Goal: Task Accomplishment & Management: Manage account settings

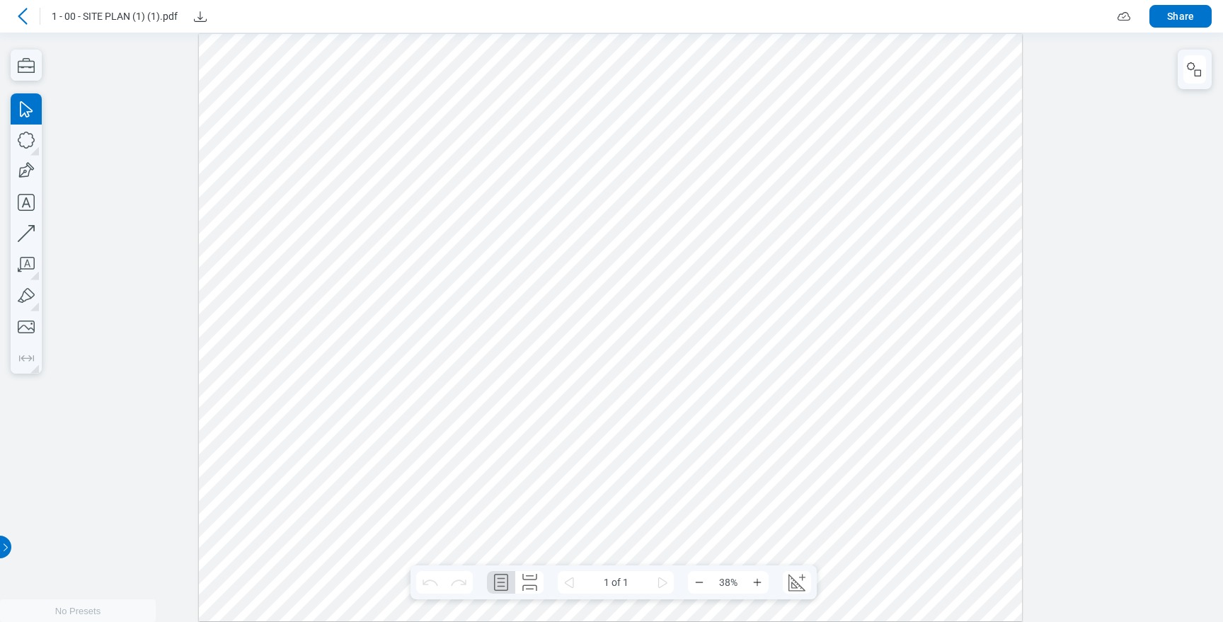
click at [28, 48] on div at bounding box center [611, 326] width 1223 height 589
click at [27, 53] on icon "button" at bounding box center [26, 65] width 31 height 31
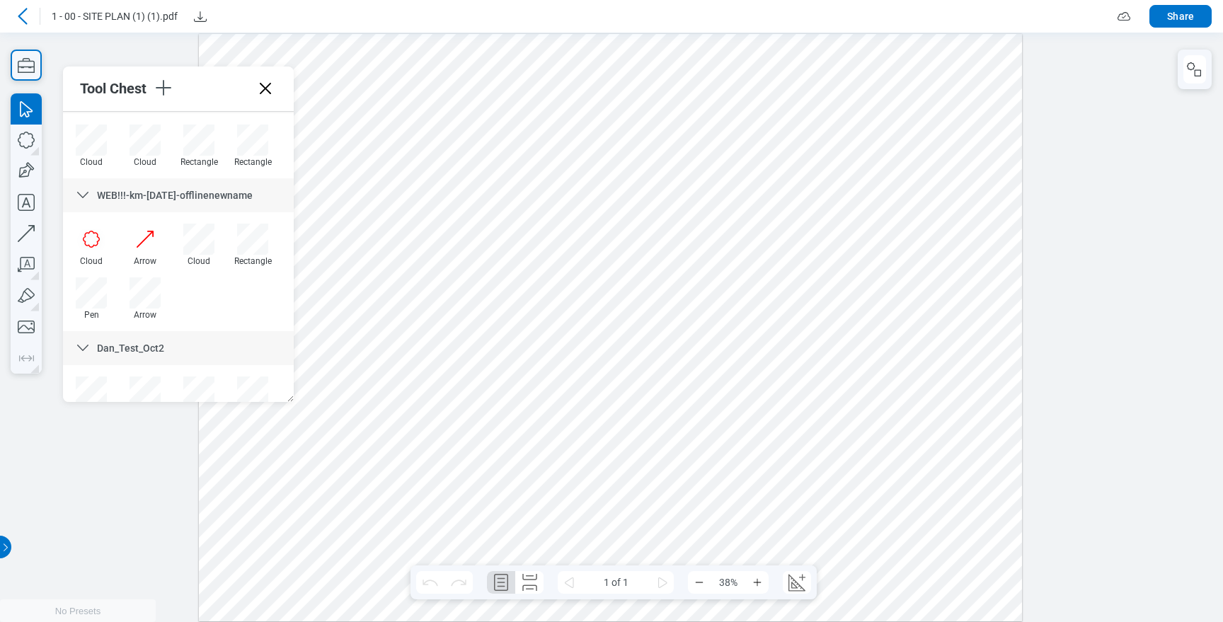
scroll to position [1960, 0]
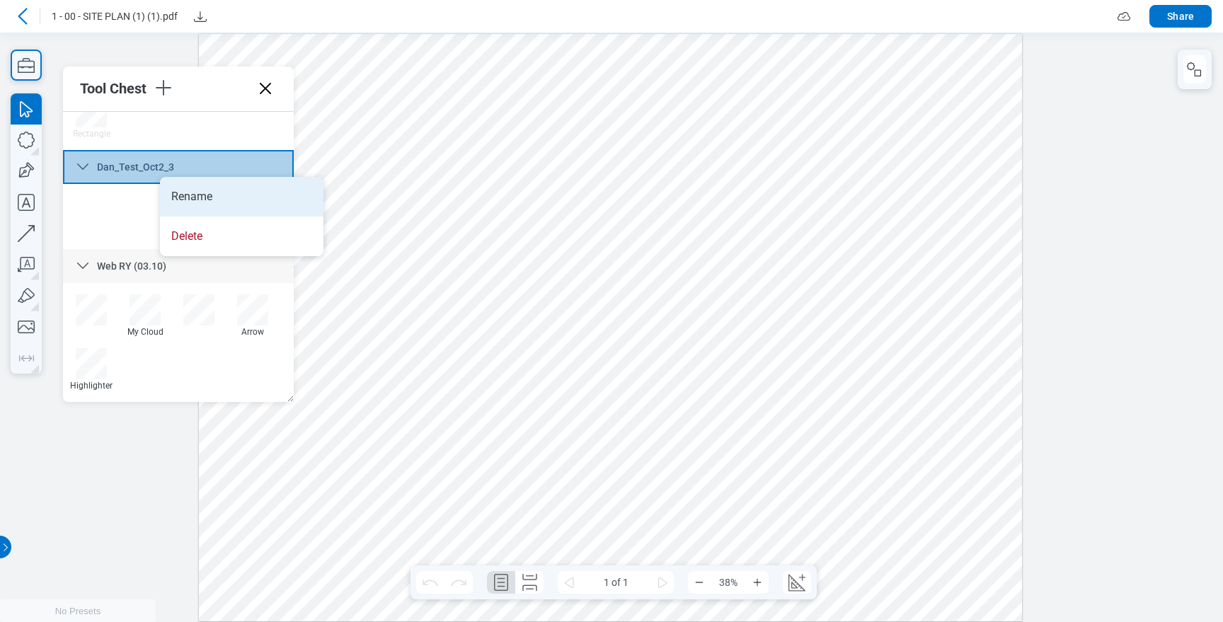
click at [225, 195] on li "Rename" at bounding box center [241, 197] width 163 height 40
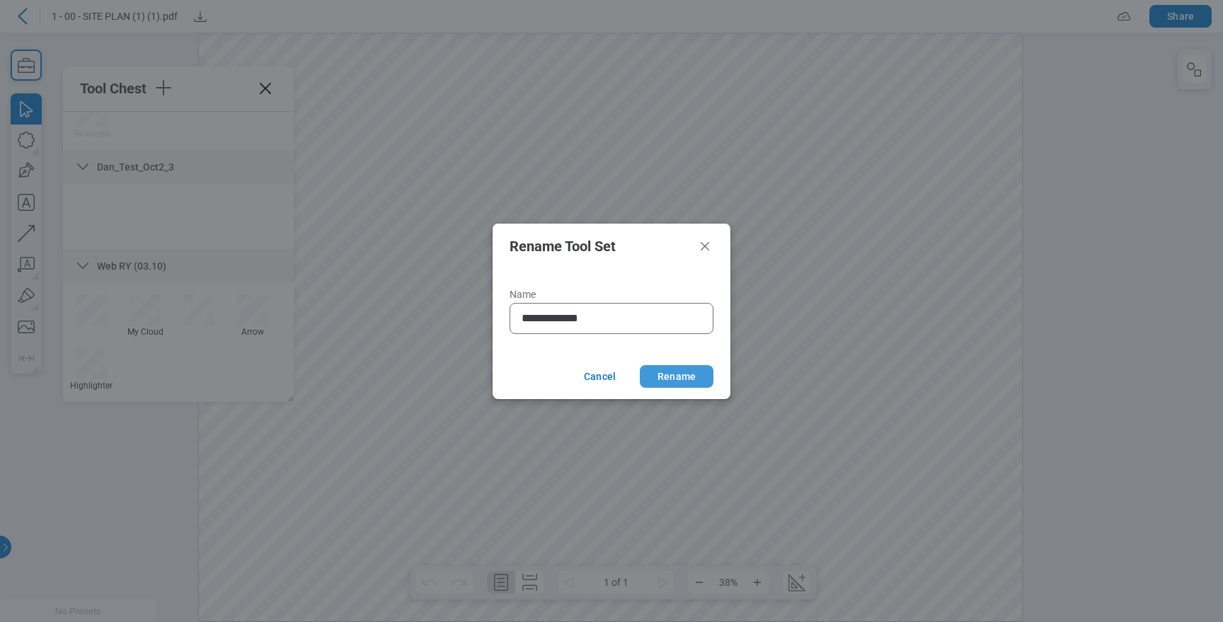
type input "**********"
click at [660, 374] on button "Rename" at bounding box center [677, 376] width 74 height 23
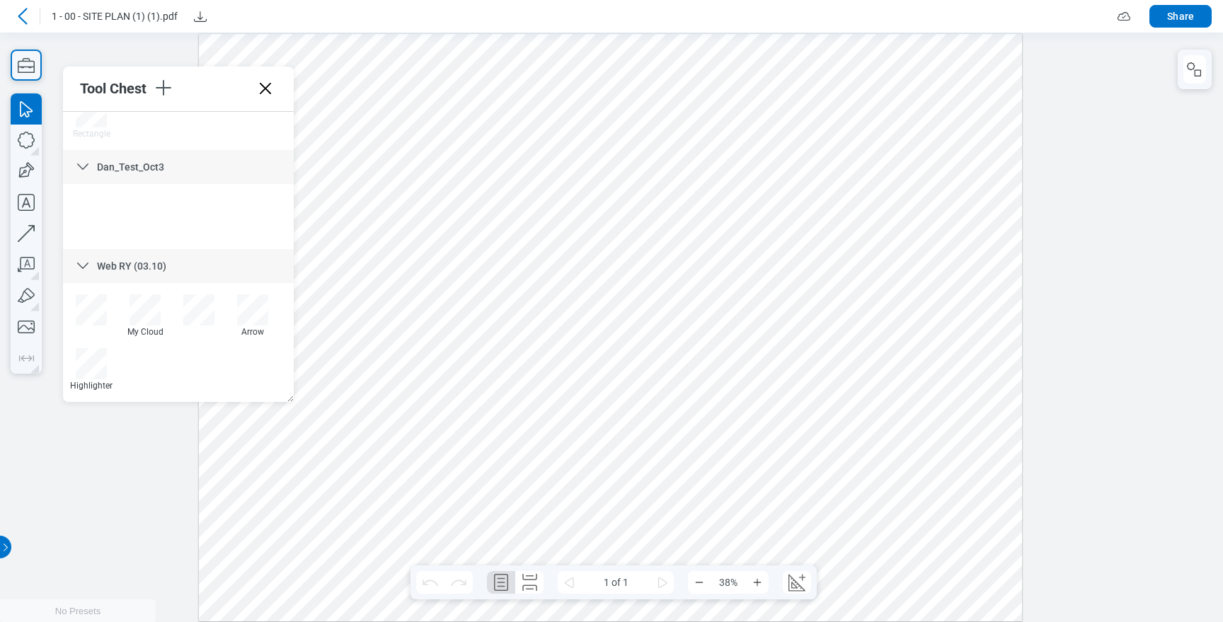
click at [20, 13] on icon at bounding box center [22, 16] width 9 height 16
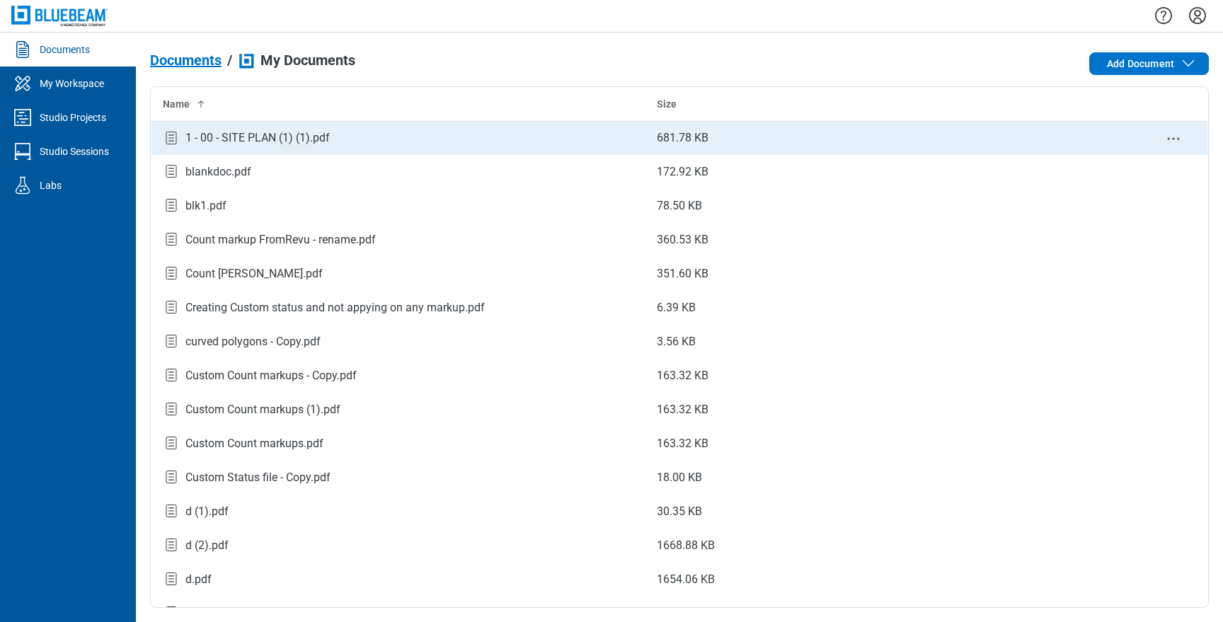
click at [220, 132] on div "1 - 00 - SITE PLAN (1) (1).pdf" at bounding box center [257, 137] width 144 height 17
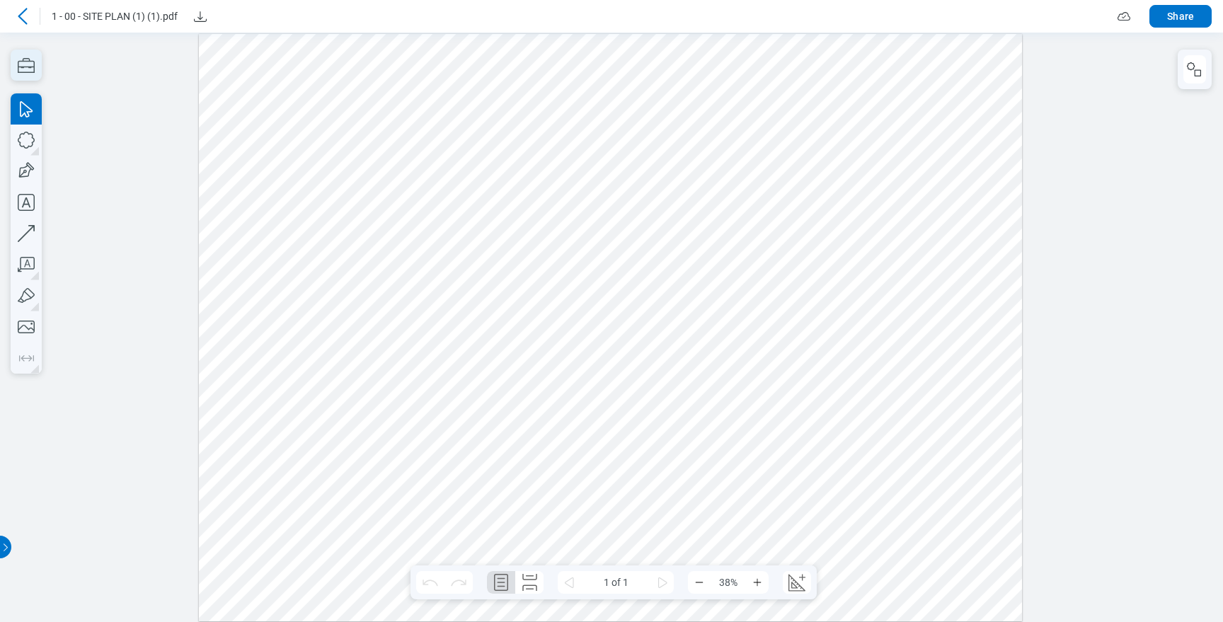
click at [28, 76] on icon "button" at bounding box center [26, 65] width 31 height 31
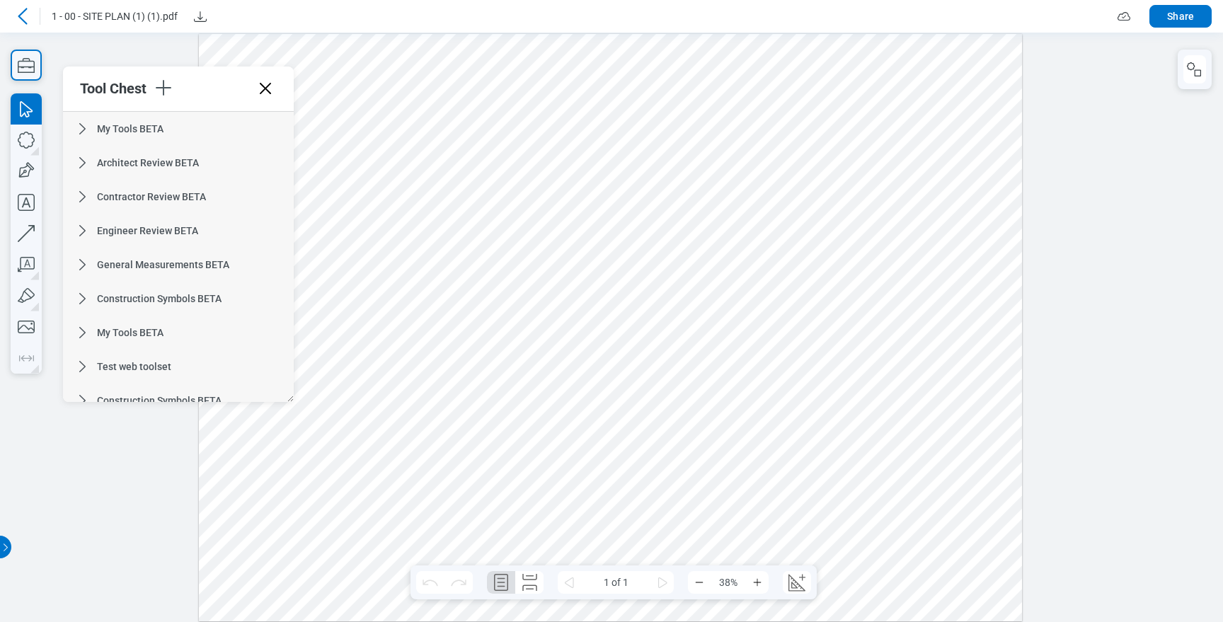
drag, startPoint x: 190, startPoint y: 255, endPoint x: 190, endPoint y: 166, distance: 89.1
click at [190, 171] on div "My Tools BETA Architect Review BETA Contractor Review BETA Engineer Review BETA…" at bounding box center [178, 257] width 231 height 290
drag, startPoint x: 159, startPoint y: 282, endPoint x: 176, endPoint y: 193, distance: 90.1
click at [175, 193] on div "My Tools BETA Architect Review BETA Contractor Review BETA Engineer Review BETA…" at bounding box center [178, 257] width 231 height 290
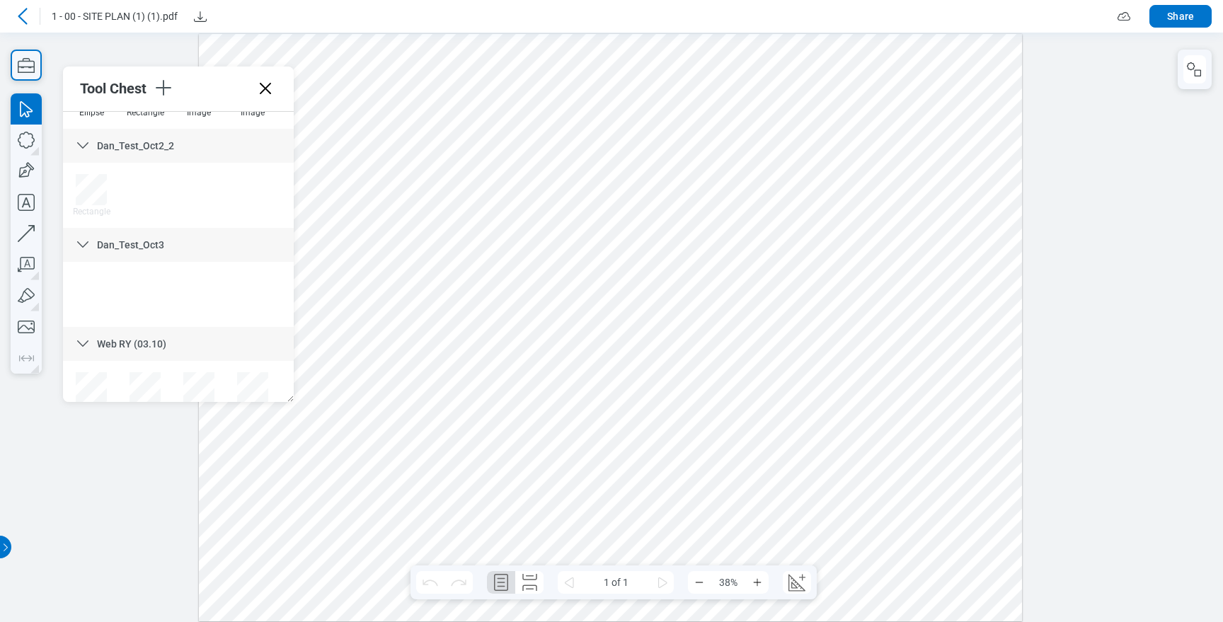
scroll to position [1851, 0]
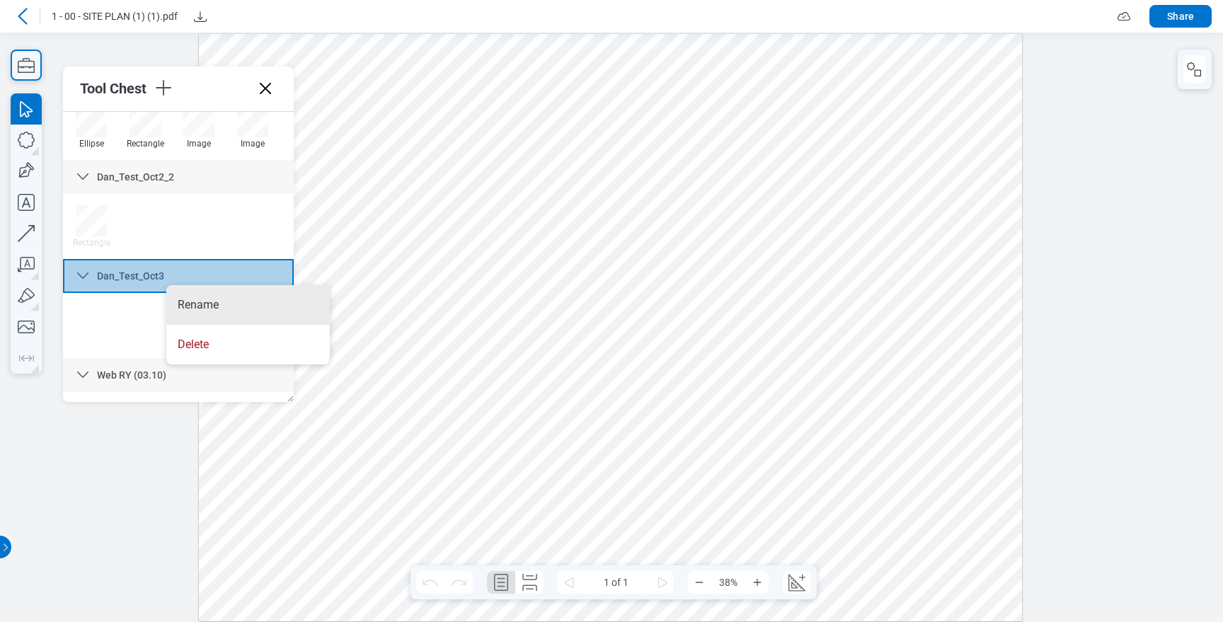
drag, startPoint x: 161, startPoint y: 279, endPoint x: 151, endPoint y: 277, distance: 9.6
click at [175, 302] on li "Rename" at bounding box center [247, 305] width 163 height 40
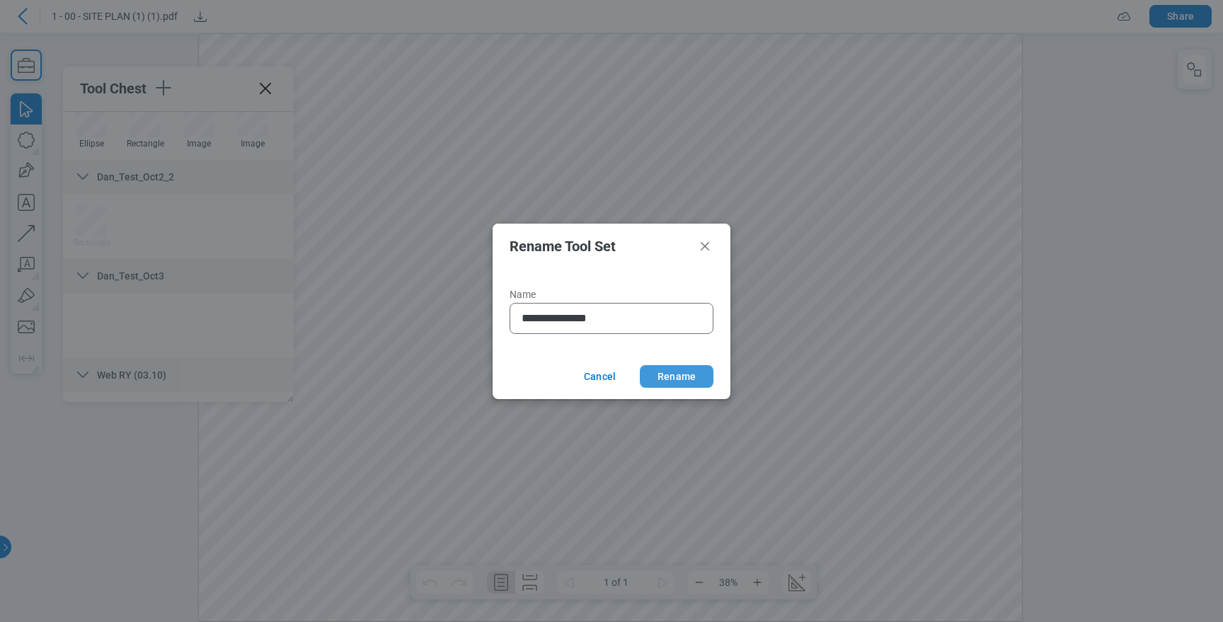
type input "**********"
click at [662, 375] on button "Rename" at bounding box center [677, 376] width 74 height 23
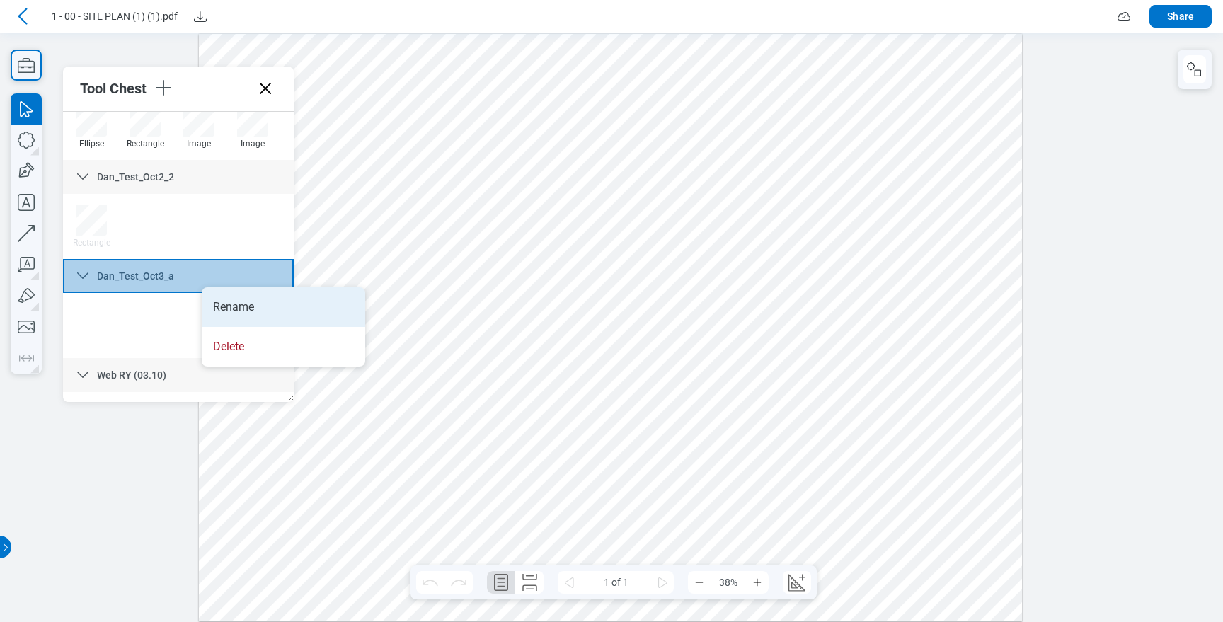
click at [212, 306] on li "Rename" at bounding box center [283, 307] width 163 height 40
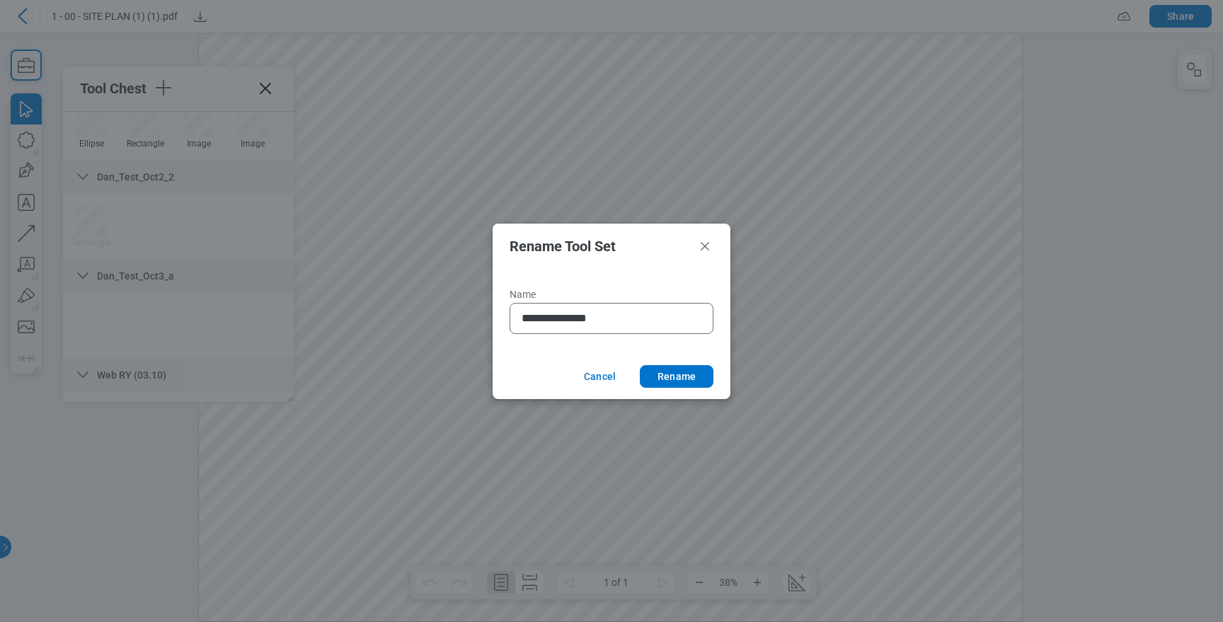
type input "**********"
click at [690, 362] on footer "Cancel Rename" at bounding box center [611, 376] width 238 height 45
click at [690, 369] on button "Rename" at bounding box center [677, 376] width 74 height 23
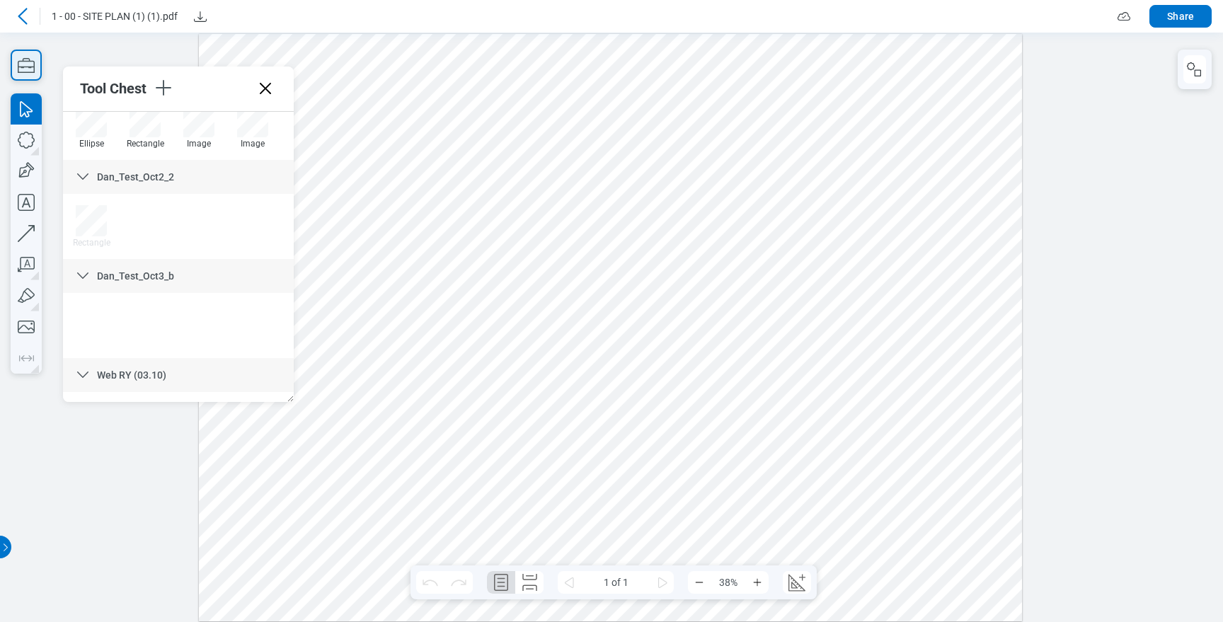
click at [33, 67] on icon "button" at bounding box center [26, 65] width 31 height 31
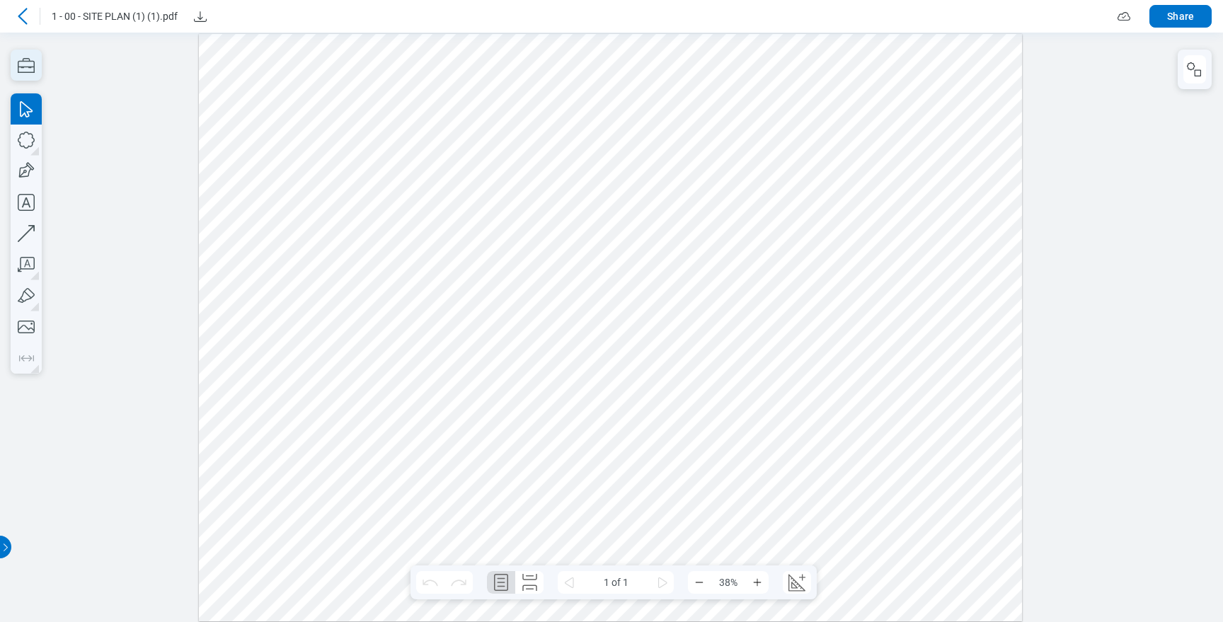
click at [33, 67] on icon "button" at bounding box center [26, 65] width 31 height 31
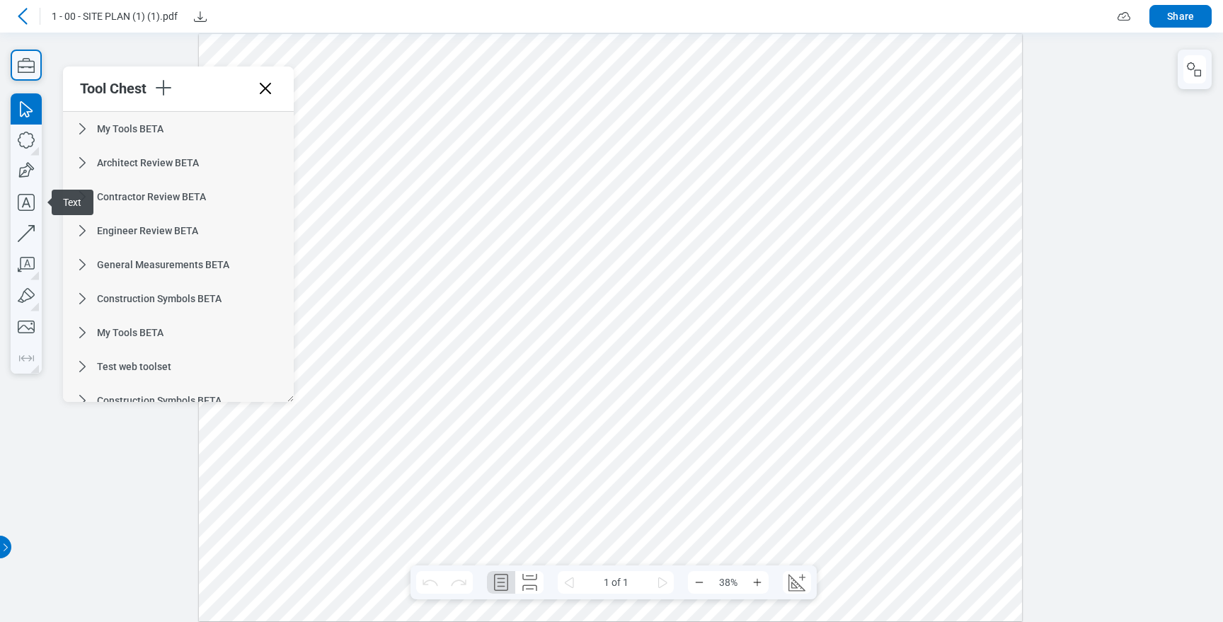
drag, startPoint x: 236, startPoint y: 273, endPoint x: 248, endPoint y: 178, distance: 96.4
click at [248, 180] on div "My Tools BETA Architect Review BETA Contractor Review BETA Engineer Review BETA…" at bounding box center [178, 257] width 231 height 290
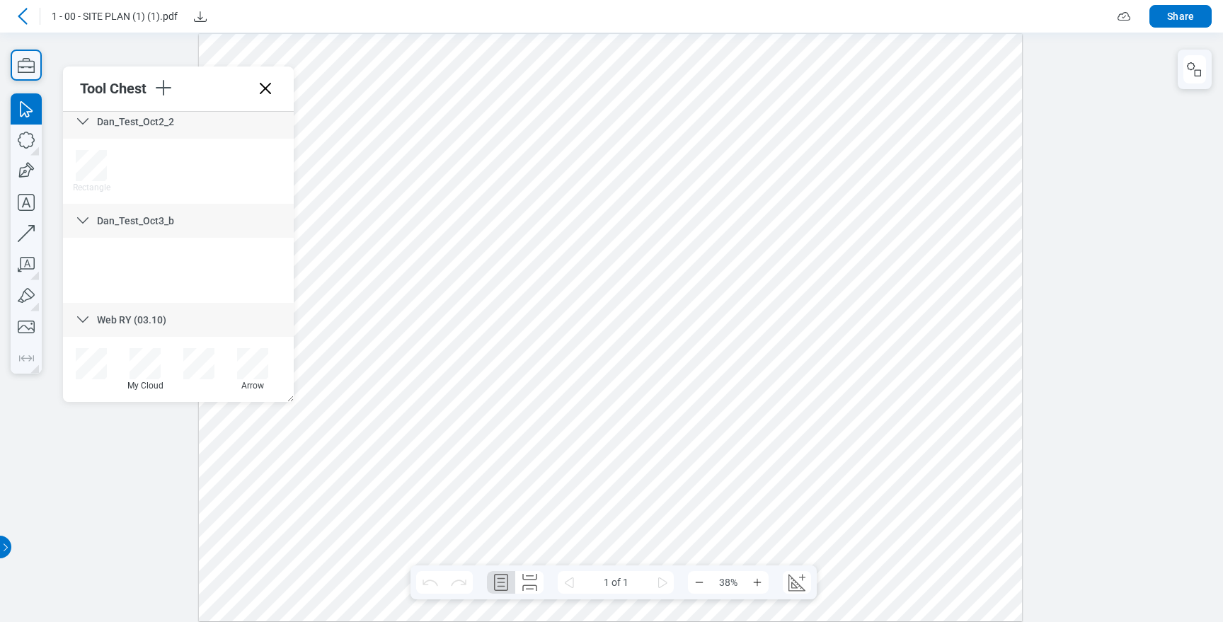
scroll to position [1899, 0]
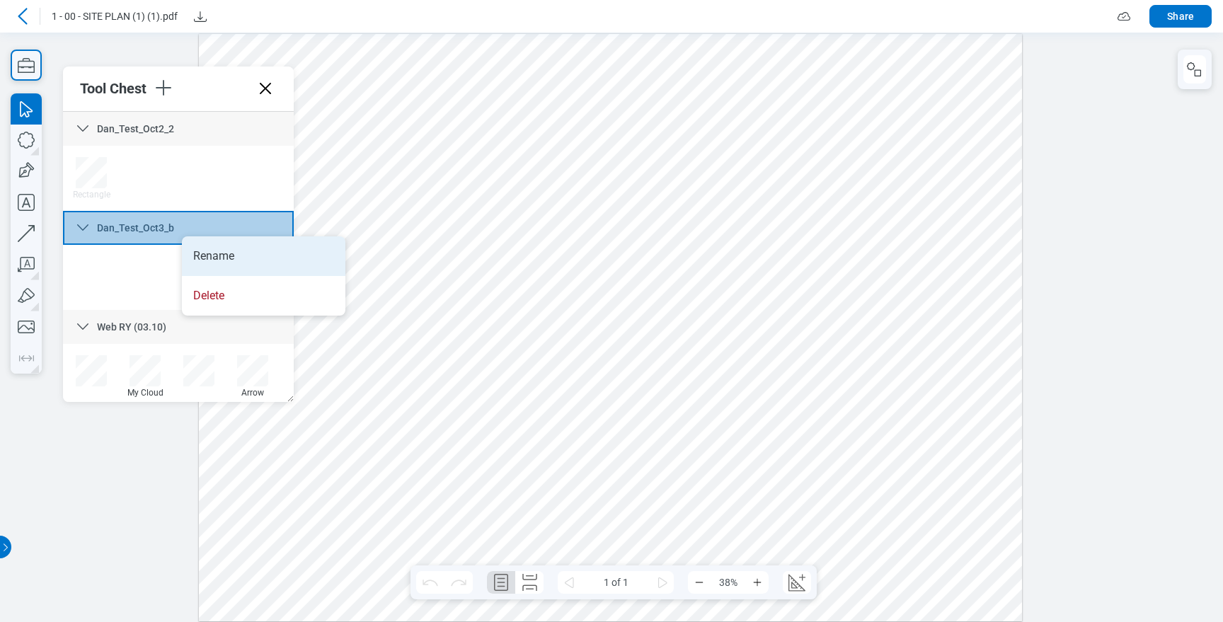
click at [188, 247] on li "Rename" at bounding box center [263, 256] width 163 height 40
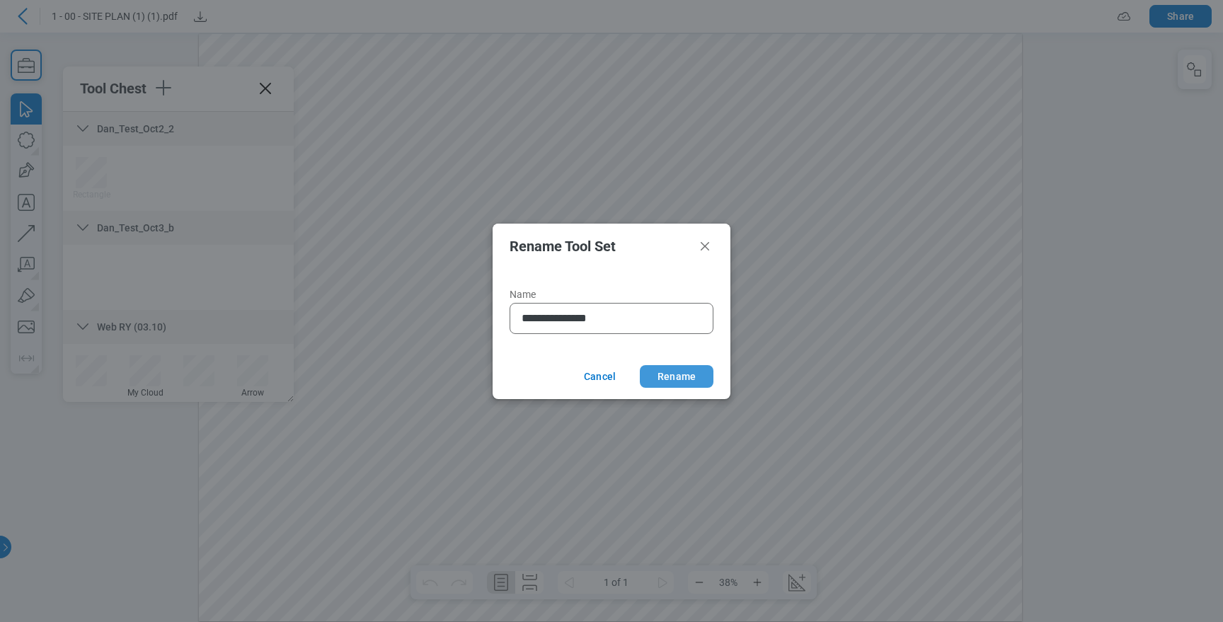
type input "**********"
click at [664, 366] on button "Rename" at bounding box center [677, 376] width 74 height 23
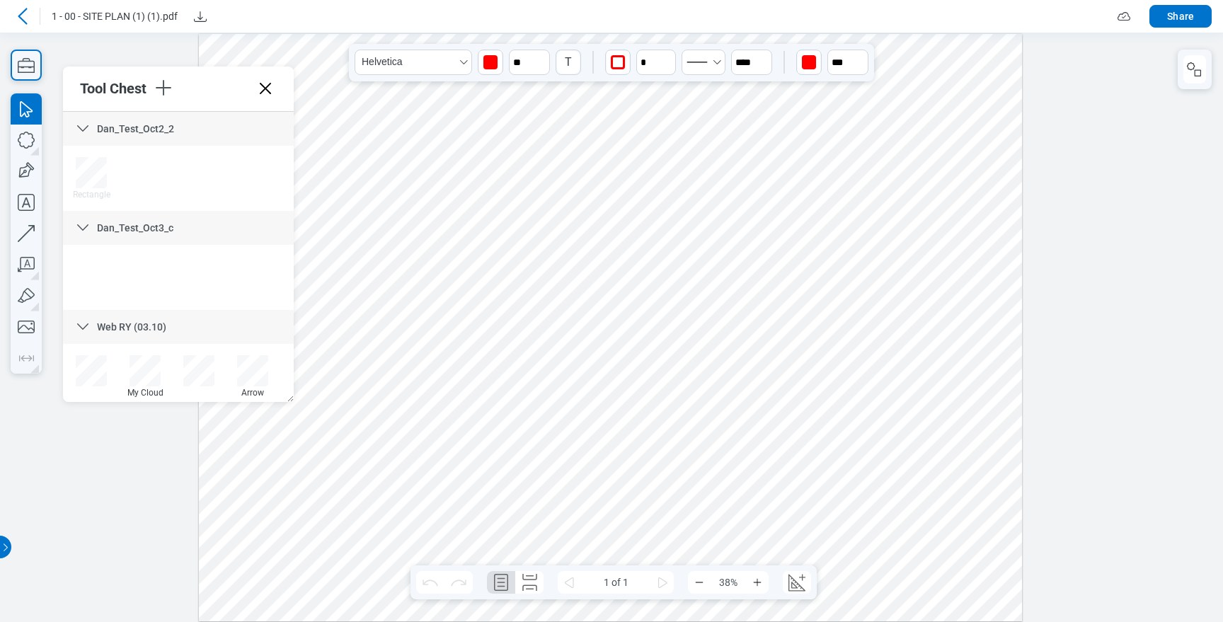
click at [415, 220] on div at bounding box center [610, 327] width 823 height 588
click at [205, 376] on div at bounding box center [198, 370] width 31 height 31
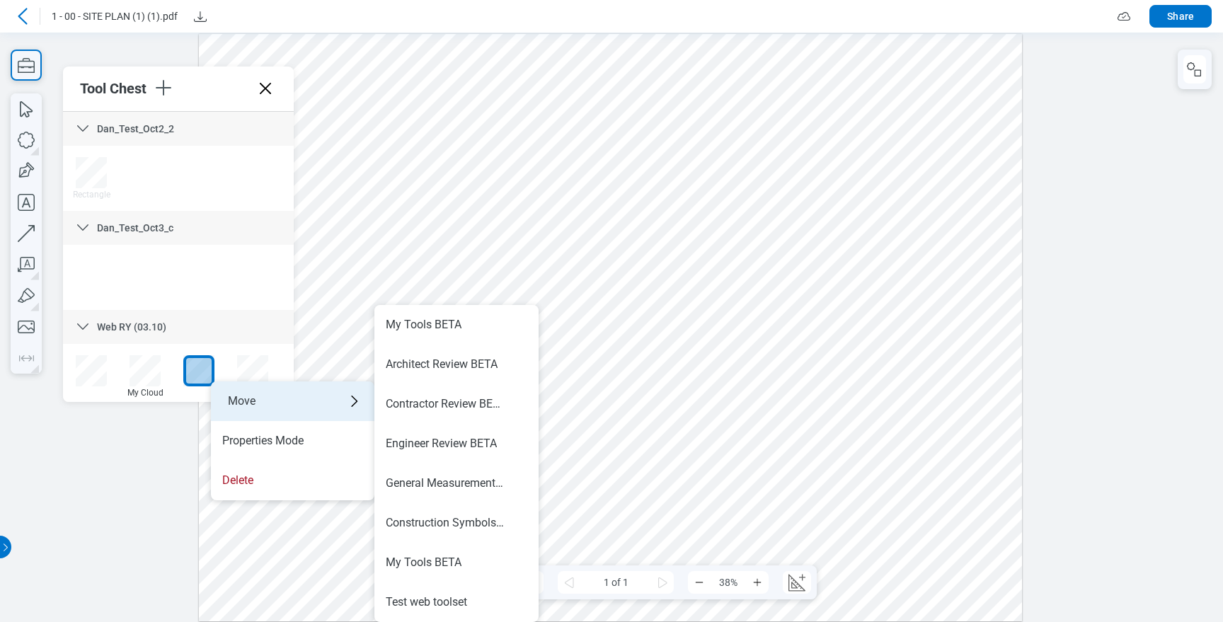
click at [254, 400] on div "Move" at bounding box center [292, 401] width 163 height 40
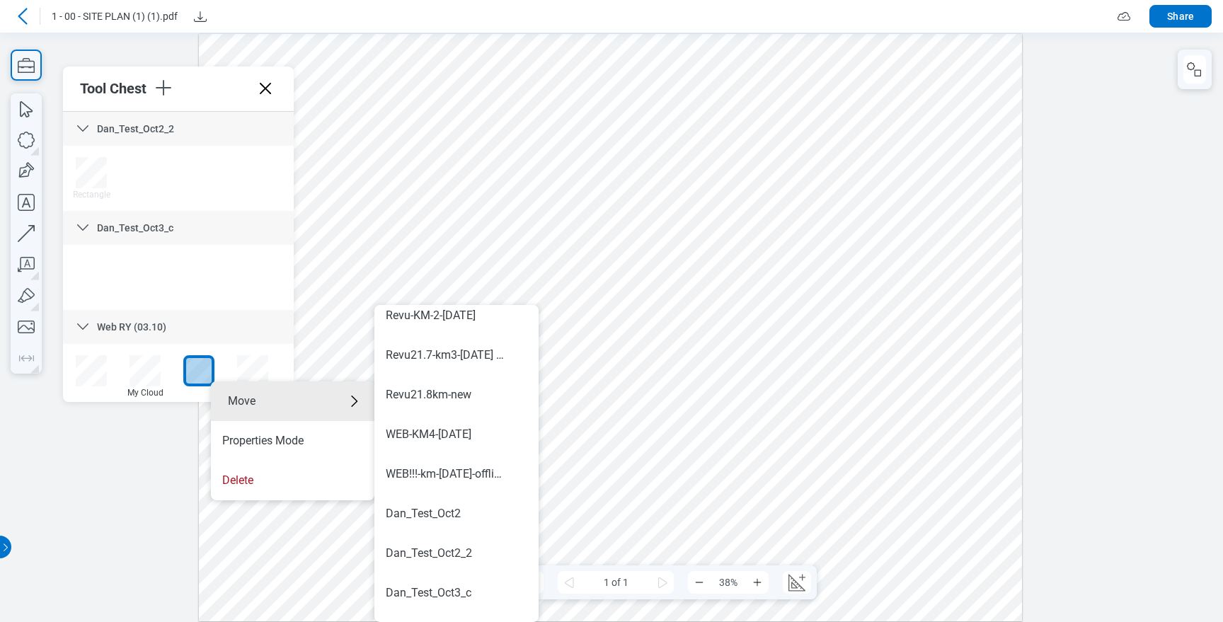
scroll to position [832, 0]
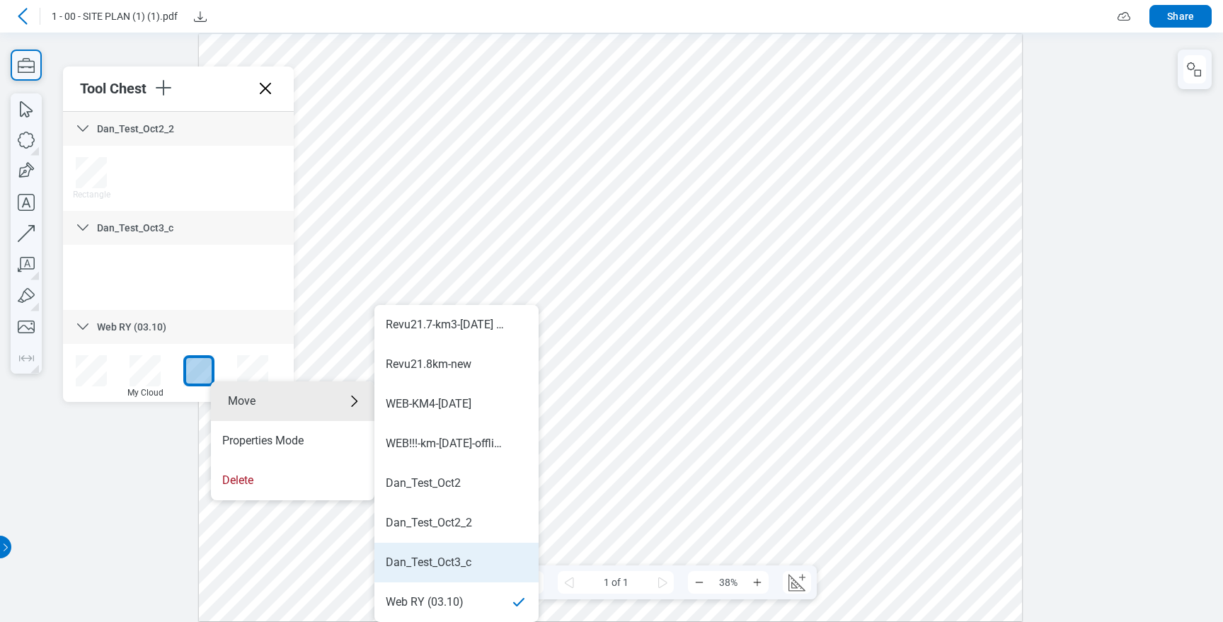
click at [470, 558] on div "Dan_Test_Oct3_c" at bounding box center [429, 563] width 86 height 16
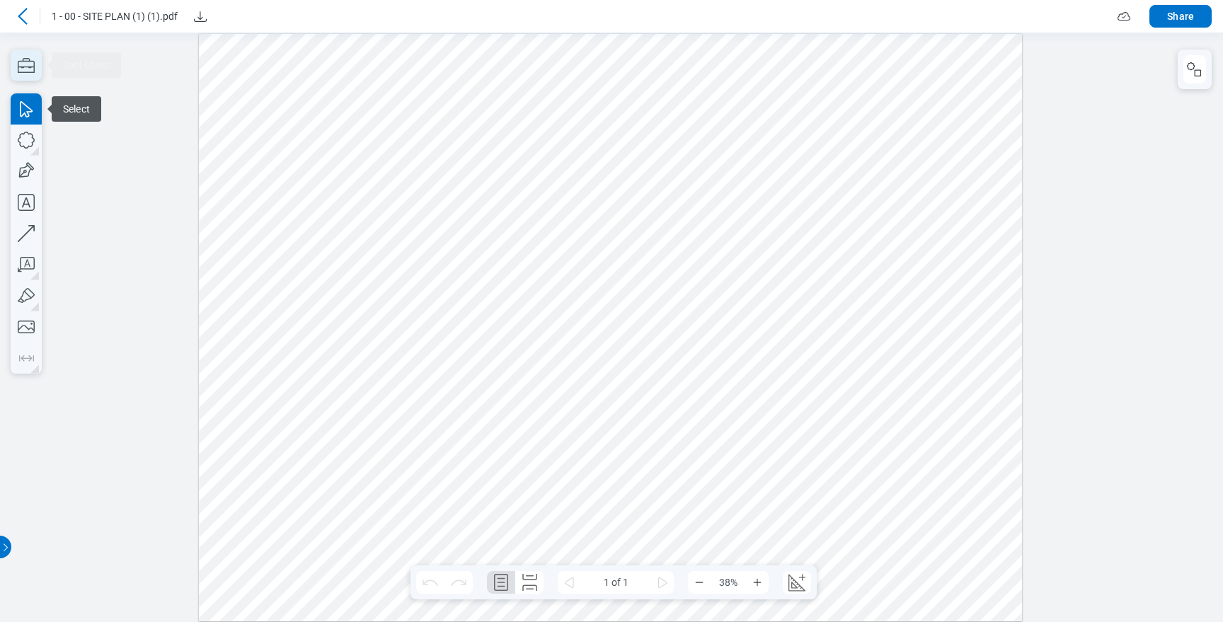
click at [25, 75] on icon "button" at bounding box center [26, 65] width 31 height 31
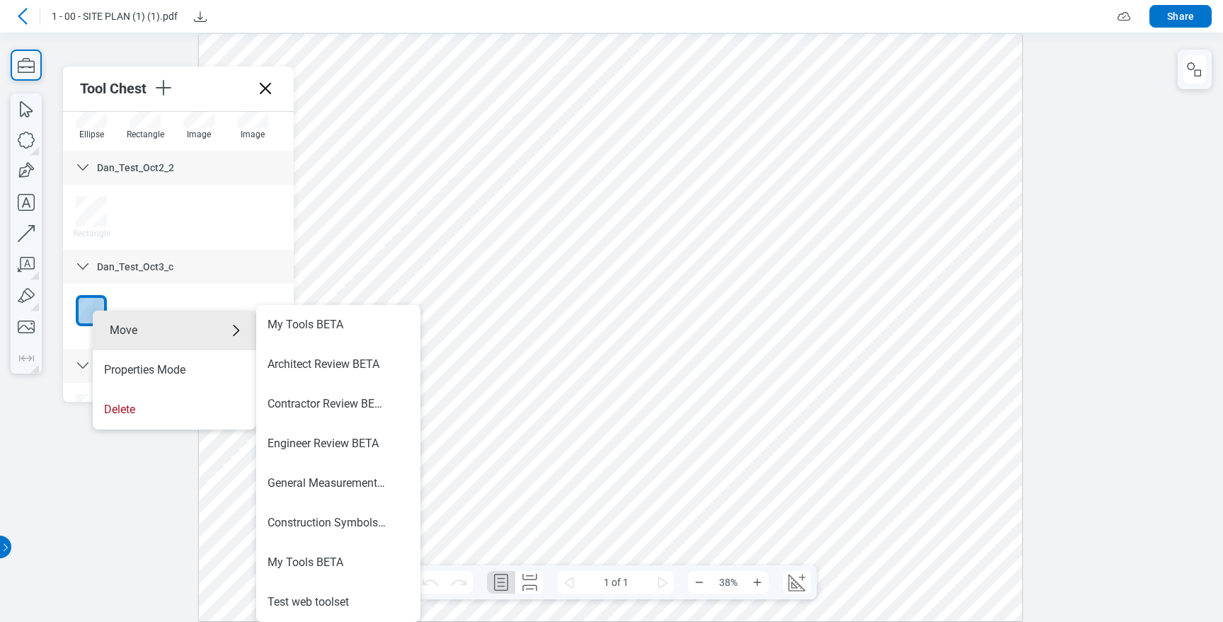
scroll to position [1906, 0]
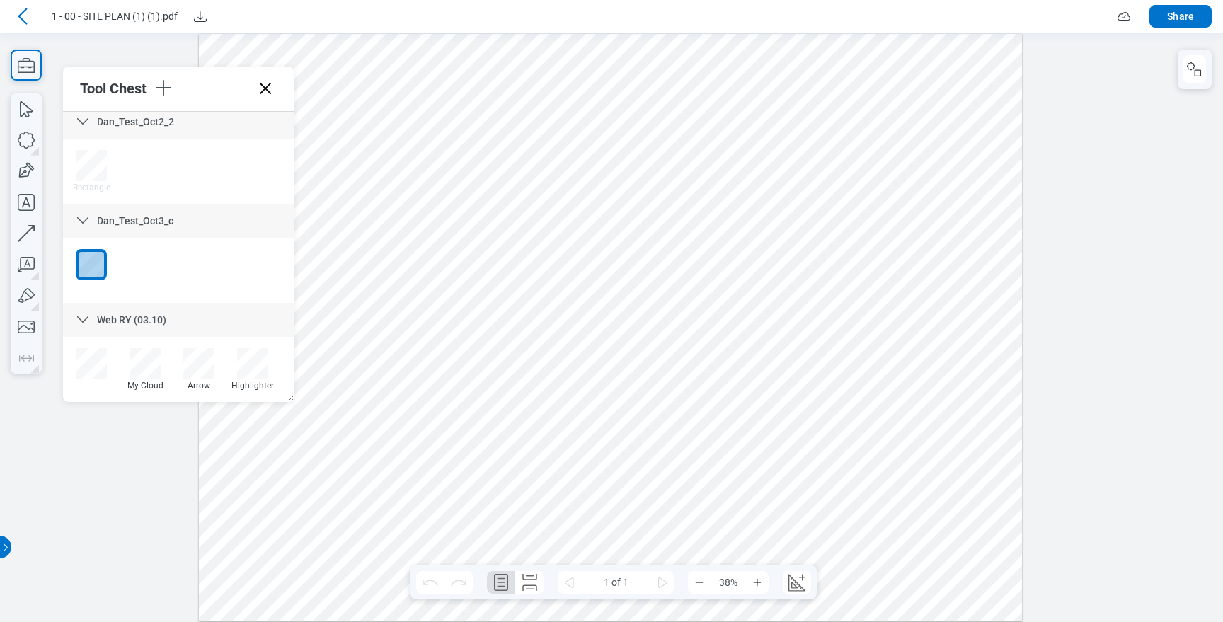
drag, startPoint x: 95, startPoint y: 264, endPoint x: 248, endPoint y: 379, distance: 191.6
click at [248, 379] on div "My Tools BETA Architect Review BETA Contractor Review BETA Engineer Review BETA…" at bounding box center [178, 257] width 231 height 290
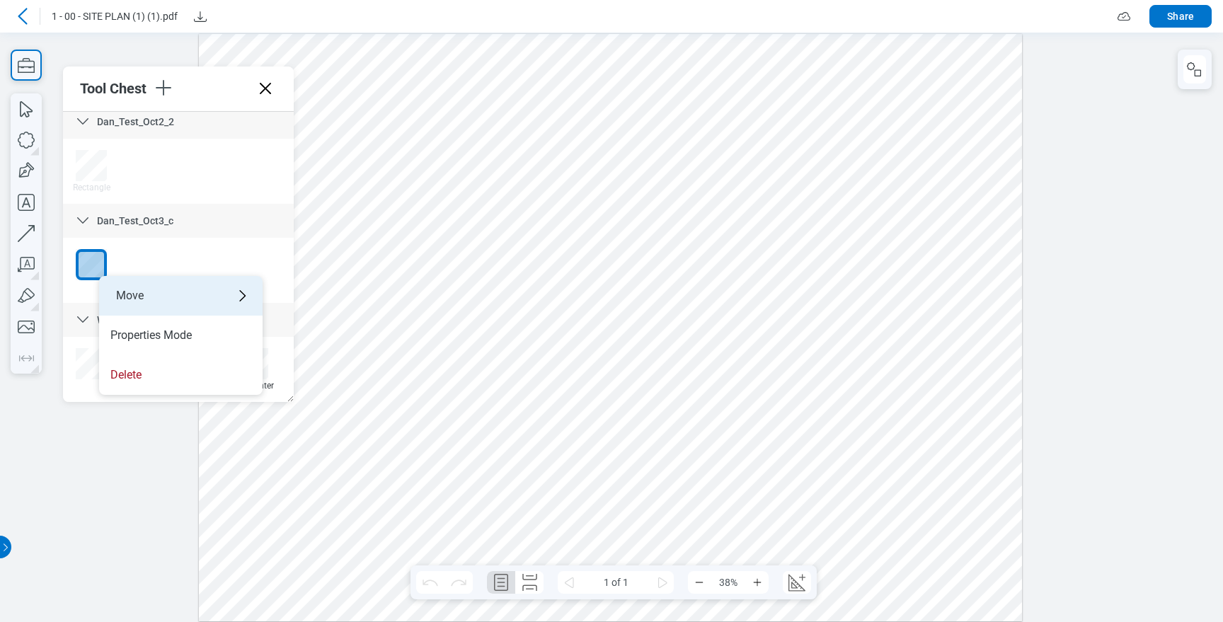
click at [127, 296] on div "Move" at bounding box center [180, 296] width 163 height 40
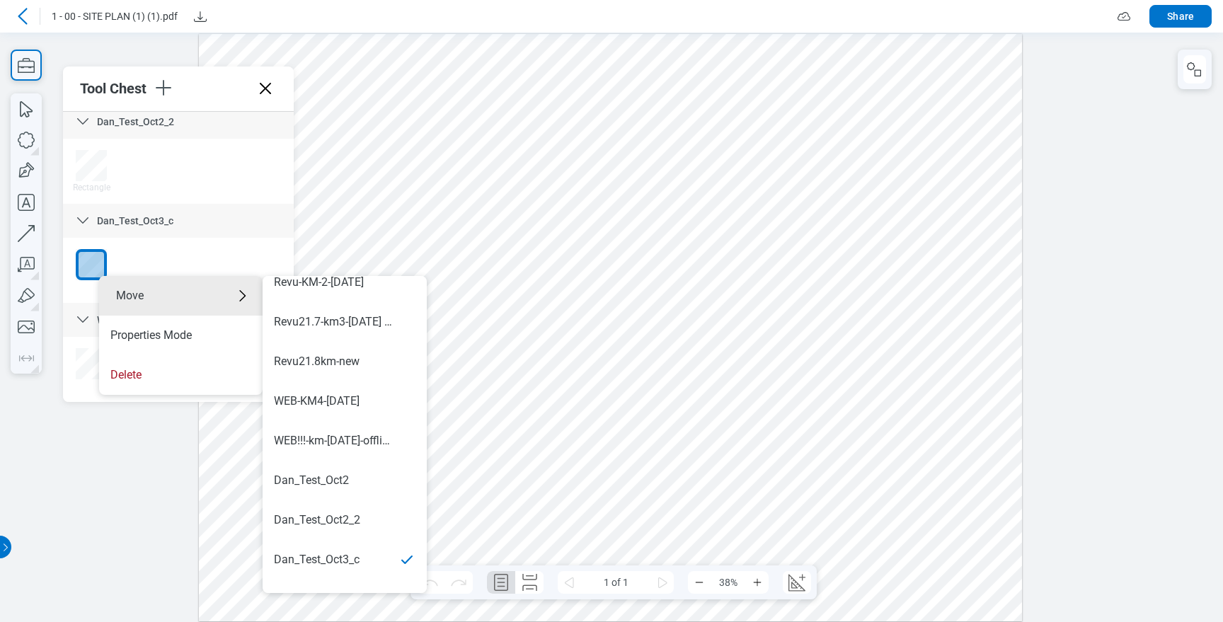
scroll to position [832, 0]
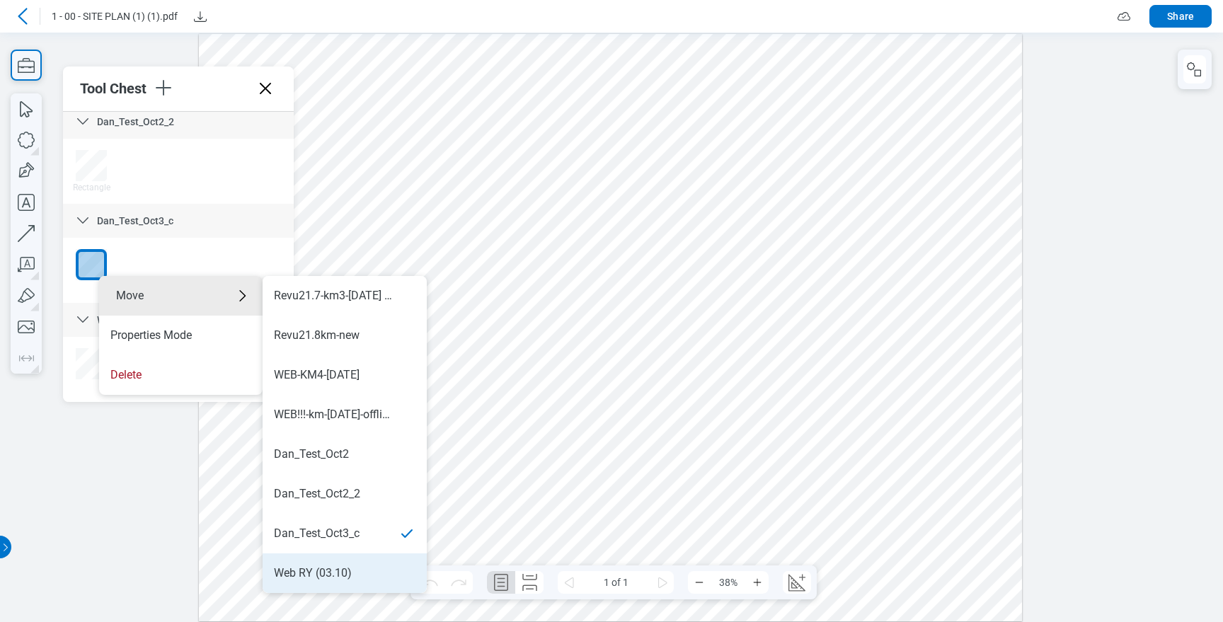
click at [335, 571] on div "Web RY (03.10)" at bounding box center [313, 573] width 78 height 16
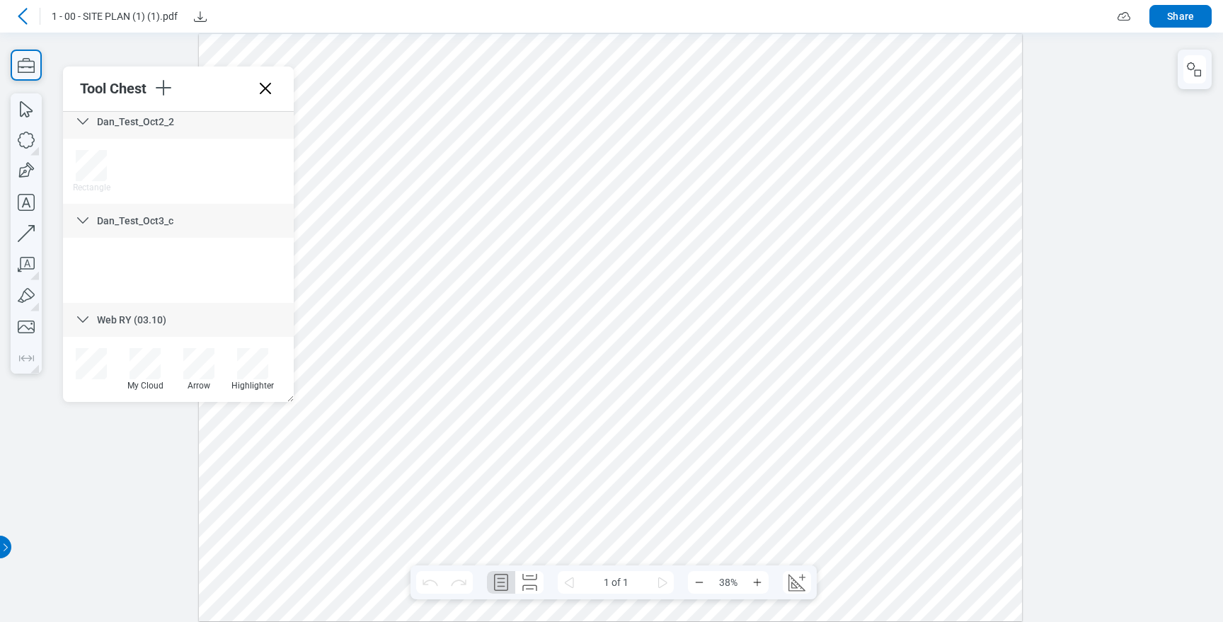
click at [270, 94] on icon at bounding box center [265, 88] width 23 height 23
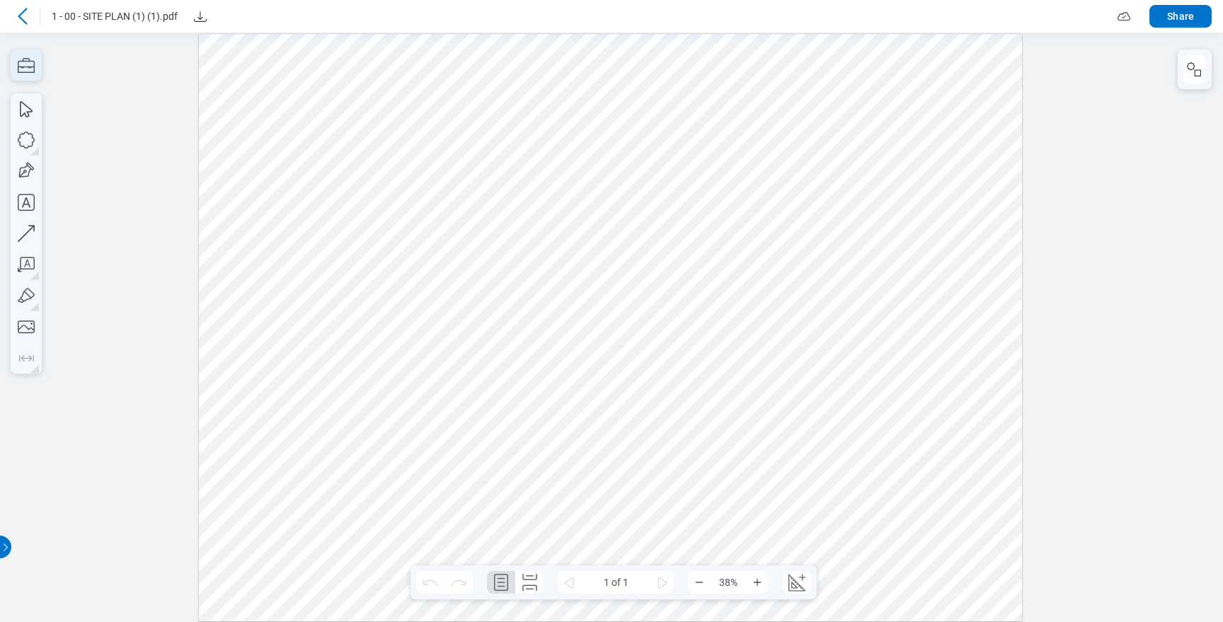
click at [29, 66] on icon "button" at bounding box center [26, 65] width 17 height 15
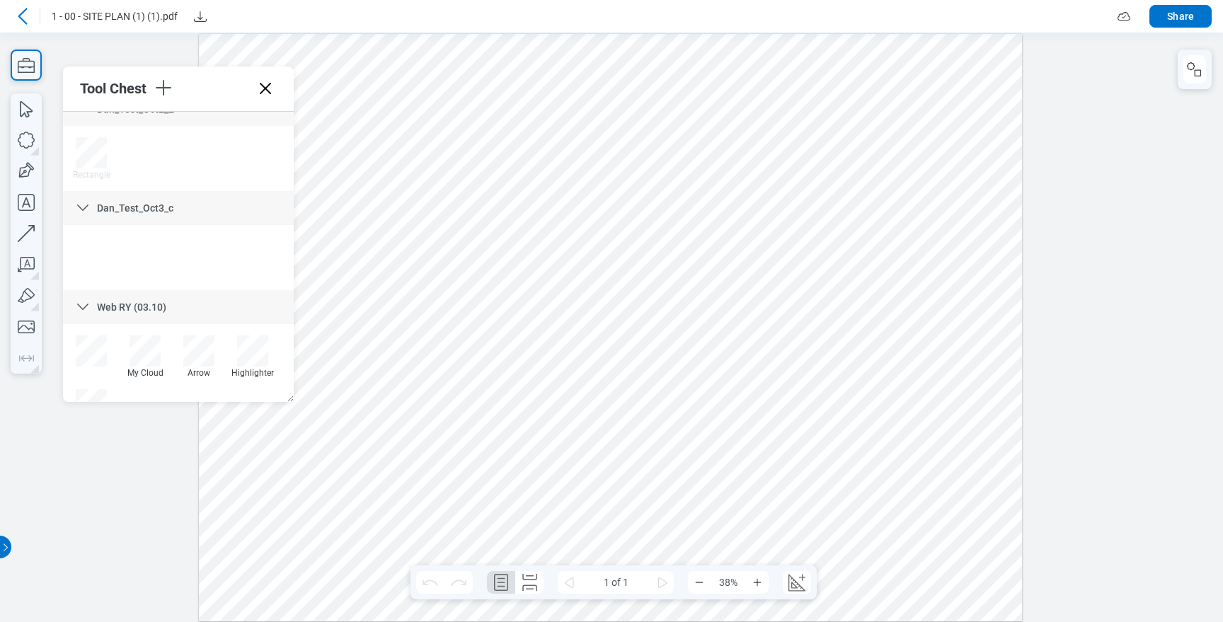
scroll to position [1919, 0]
click at [30, 14] on icon at bounding box center [22, 16] width 17 height 17
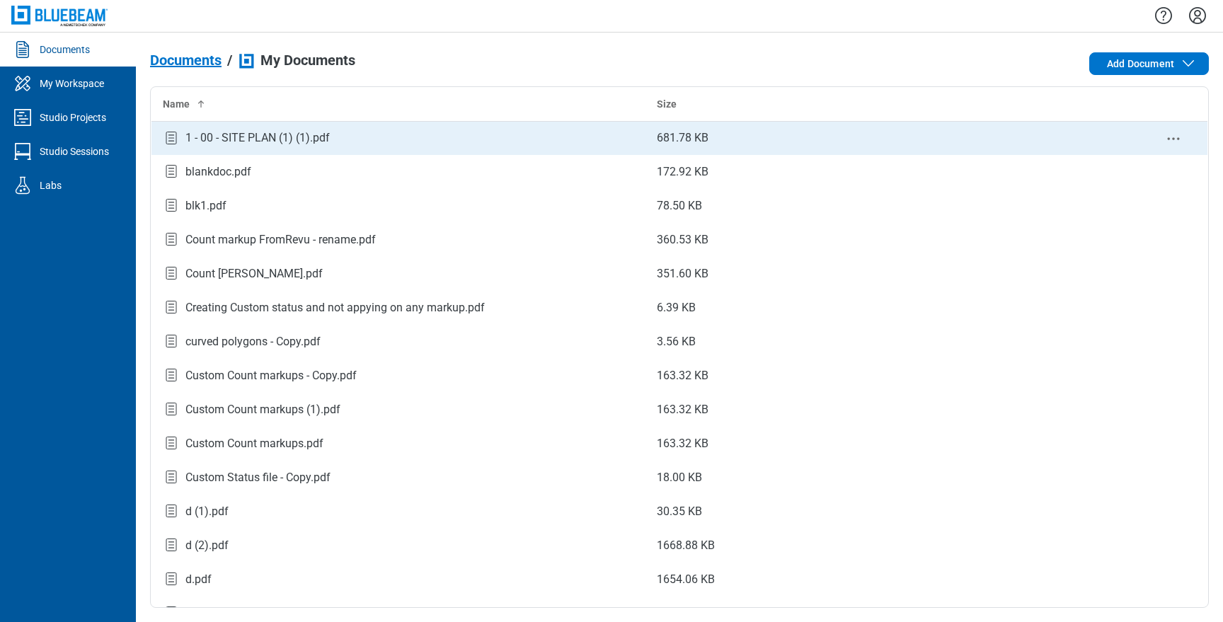
click at [217, 139] on div "1 - 00 - SITE PLAN (1) (1).pdf" at bounding box center [257, 137] width 144 height 17
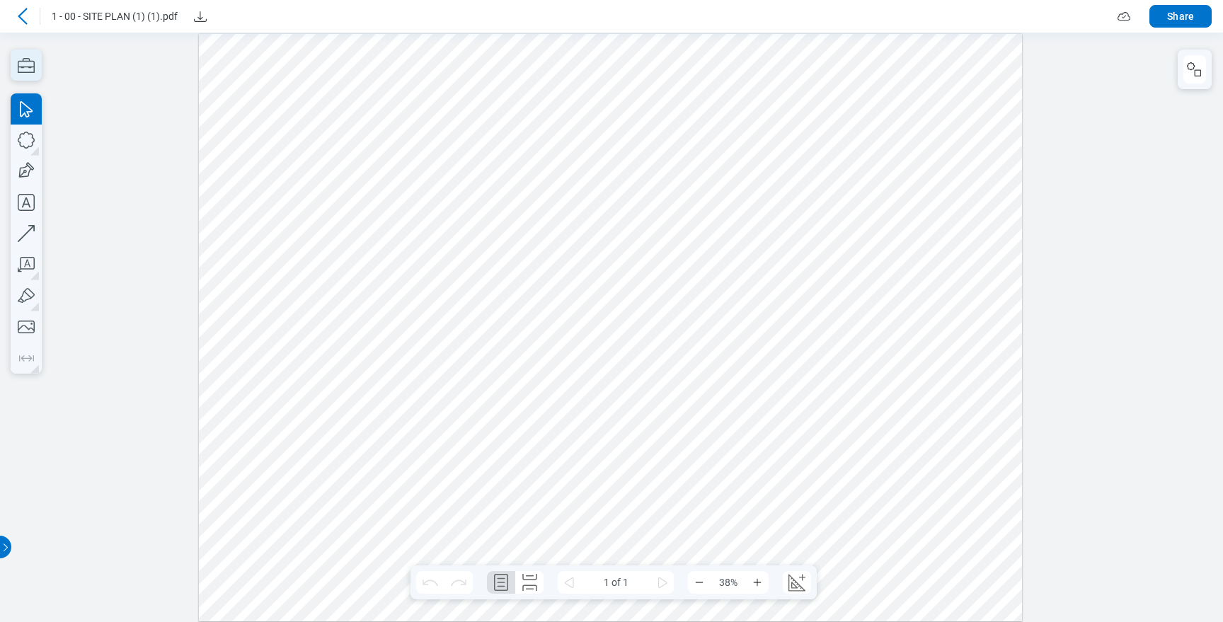
click at [37, 63] on icon "button" at bounding box center [26, 65] width 31 height 31
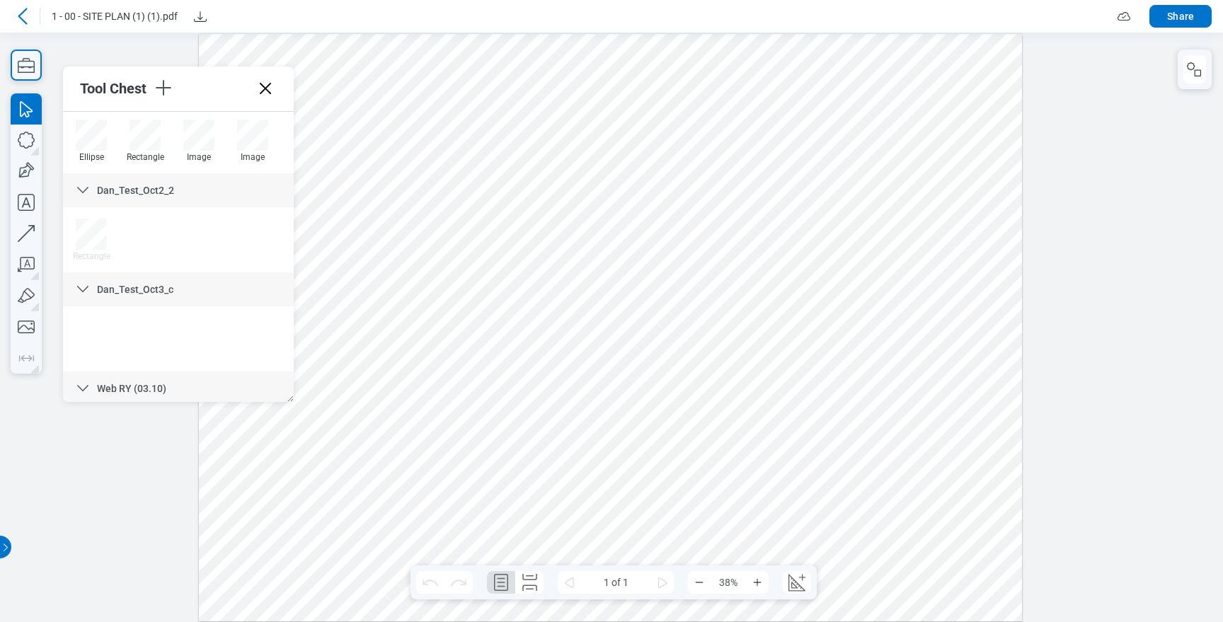
scroll to position [1847, 0]
click at [151, 277] on span "Dan_Test_Oct3_c" at bounding box center [135, 279] width 76 height 11
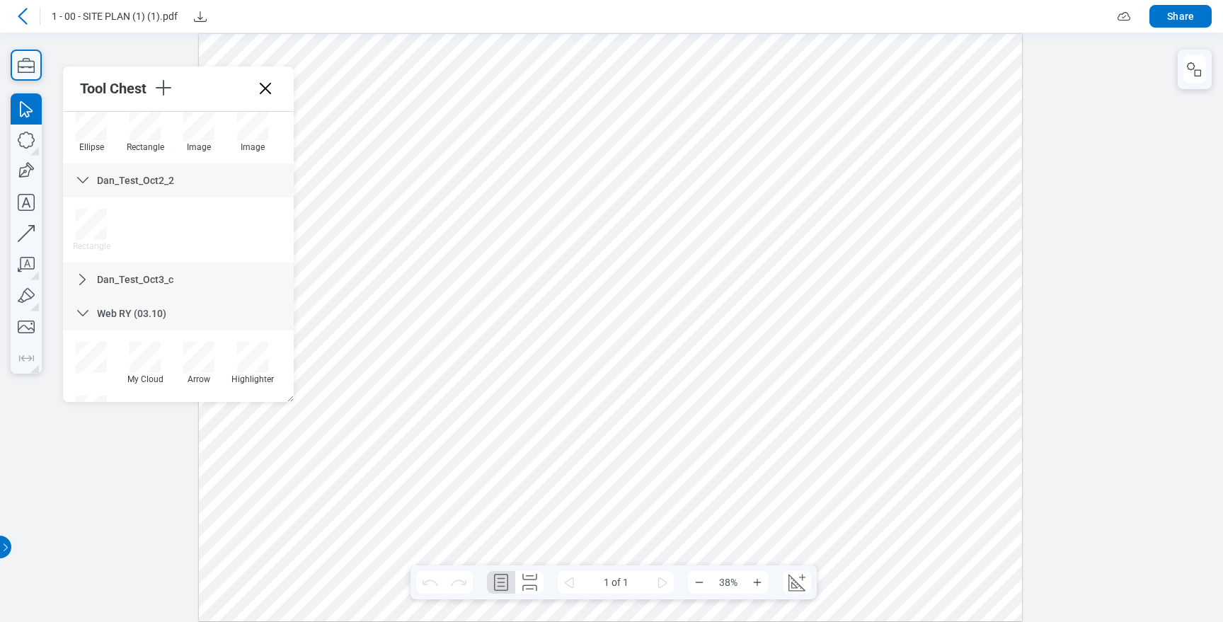
click at [151, 277] on span "Dan_Test_Oct3_c" at bounding box center [135, 279] width 76 height 11
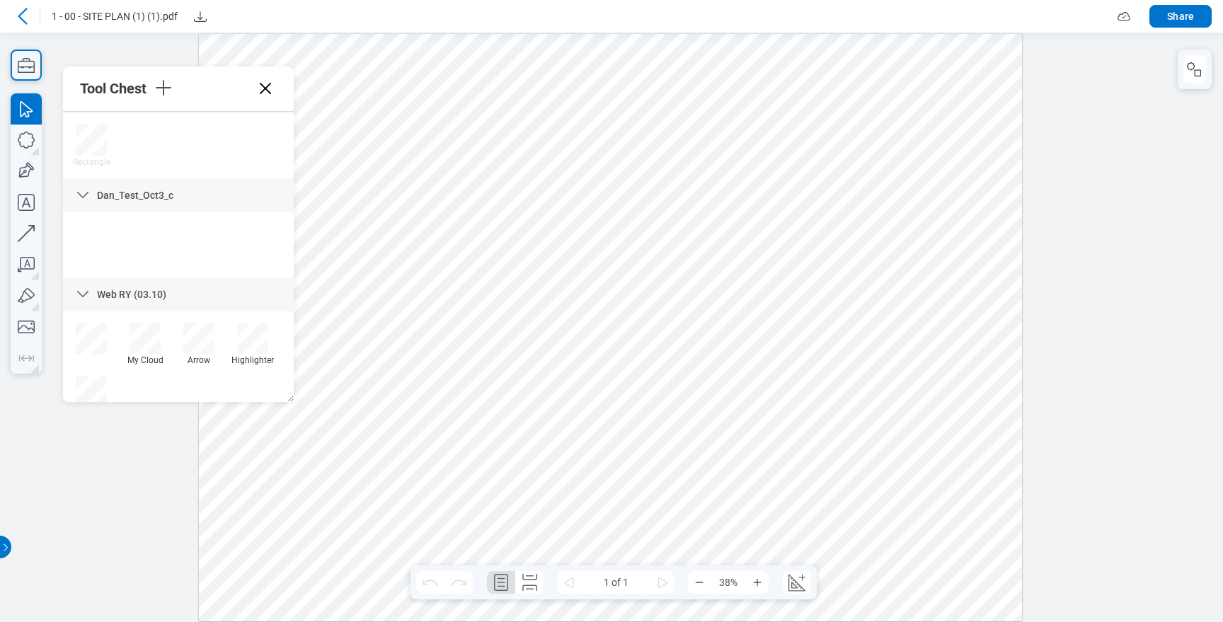
scroll to position [1934, 0]
click at [96, 389] on div at bounding box center [91, 389] width 31 height 31
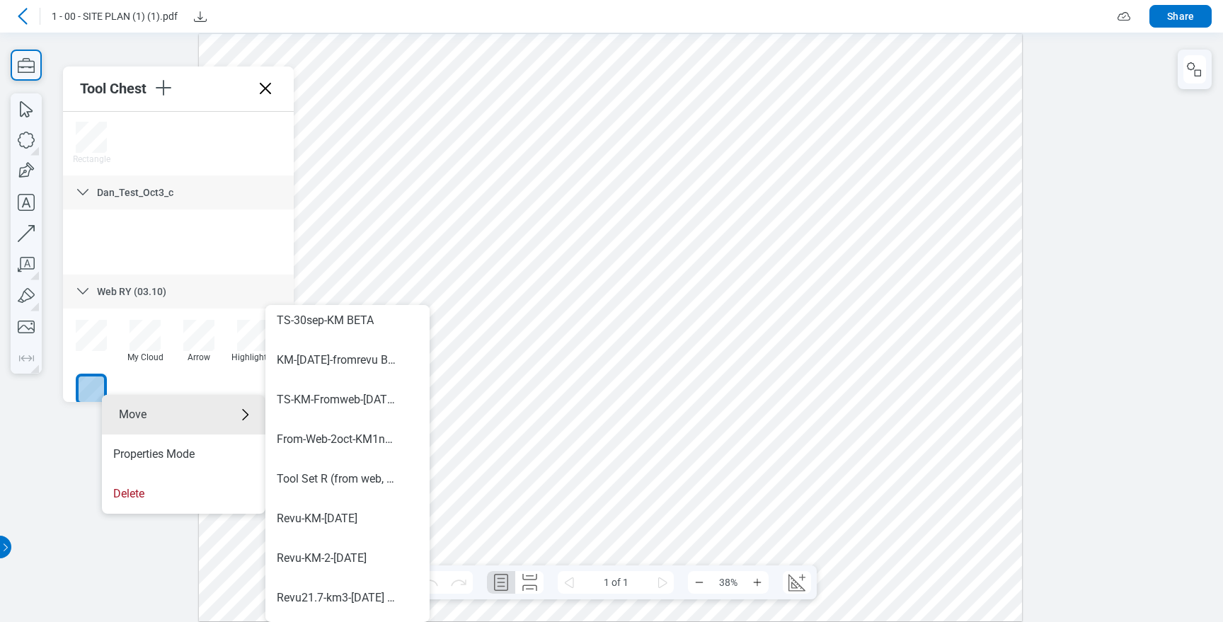
scroll to position [832, 0]
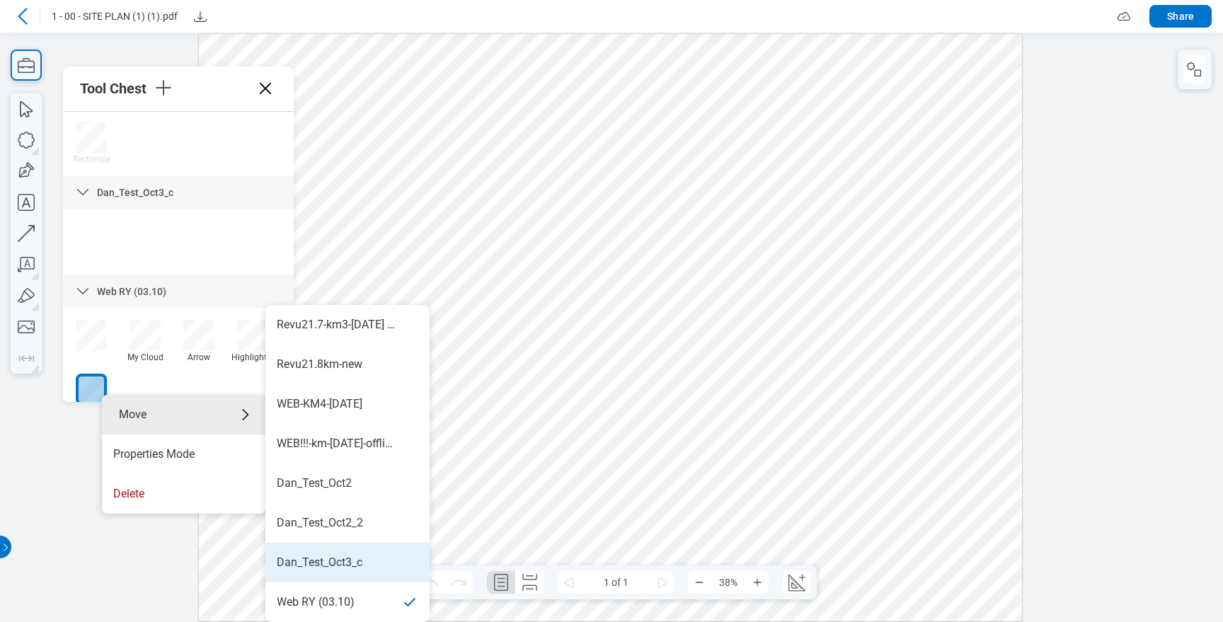
click at [333, 553] on li "Dan_Test_Oct3_c" at bounding box center [347, 563] width 164 height 40
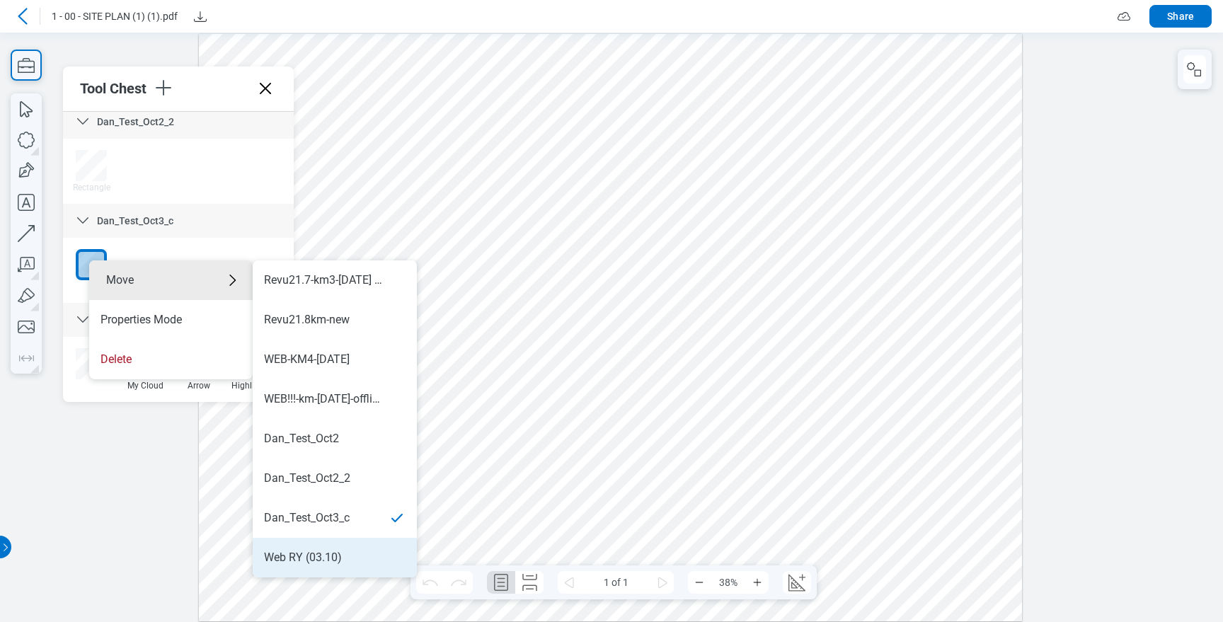
click at [328, 556] on div "Web RY (03.10)" at bounding box center [303, 558] width 78 height 16
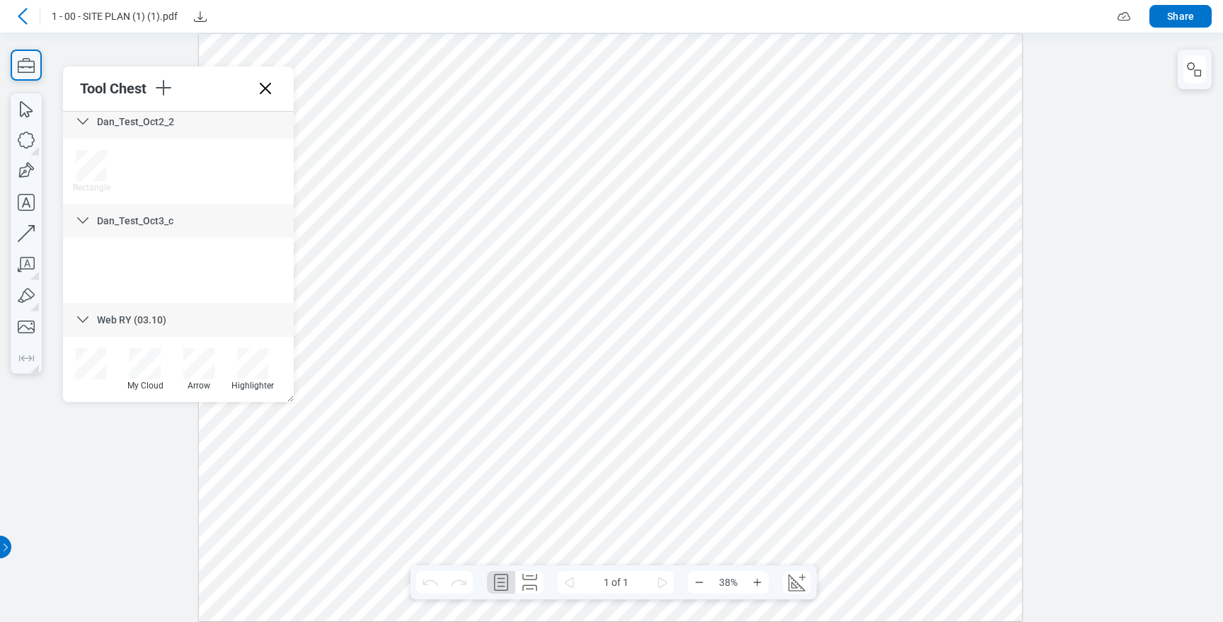
click at [179, 219] on div "Dan_Test_Oct3_c" at bounding box center [178, 221] width 231 height 34
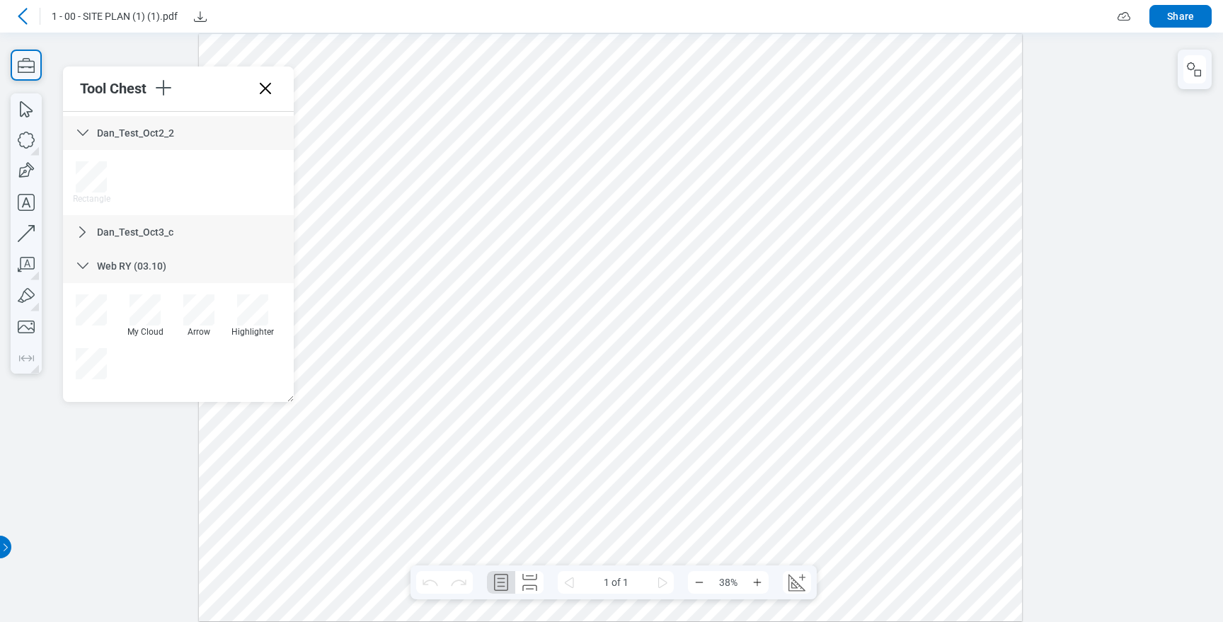
click at [181, 230] on div "Dan_Test_Oct3_c" at bounding box center [178, 232] width 231 height 34
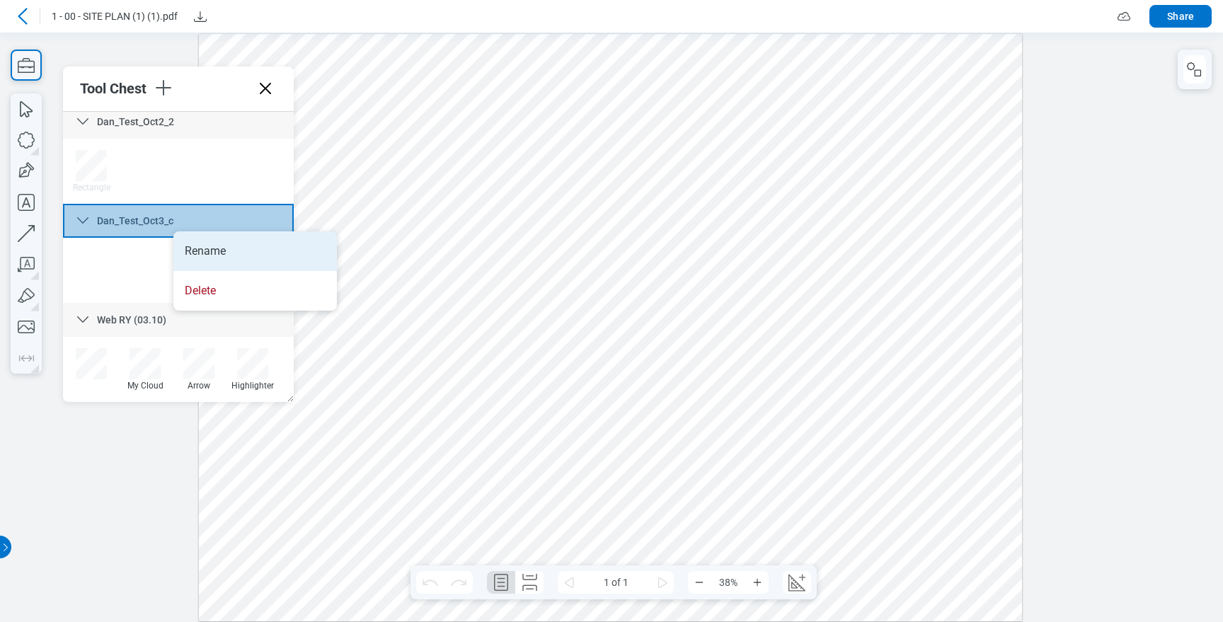
click at [196, 243] on li "Rename" at bounding box center [254, 251] width 163 height 40
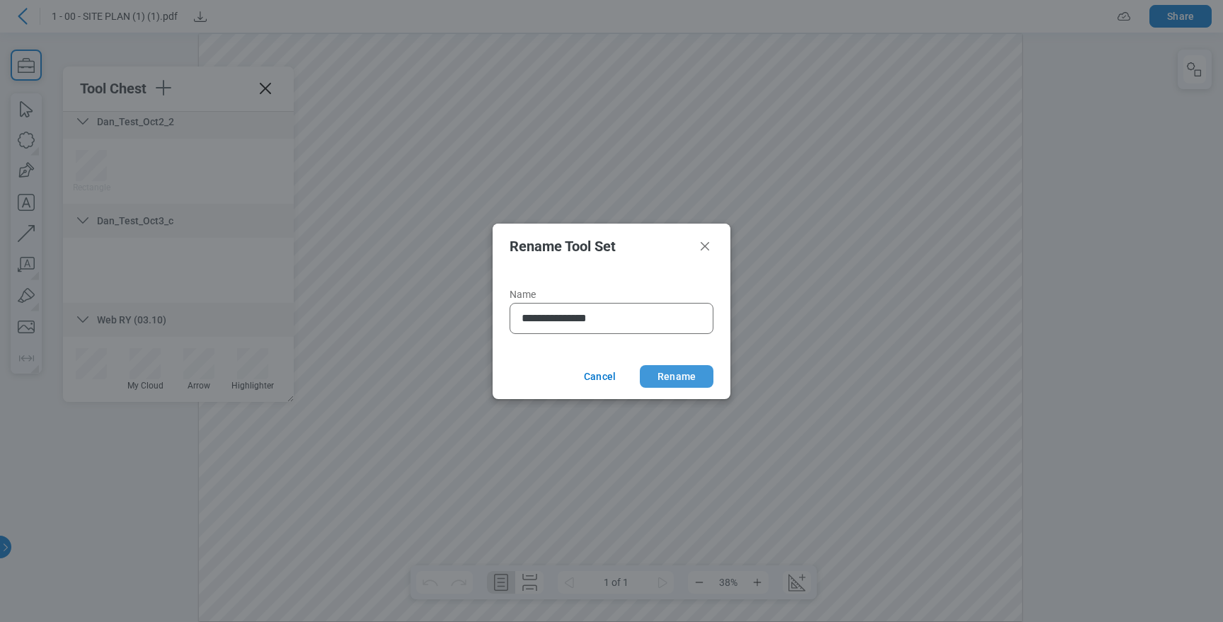
type input "**********"
click at [678, 369] on button "Rename" at bounding box center [677, 376] width 74 height 23
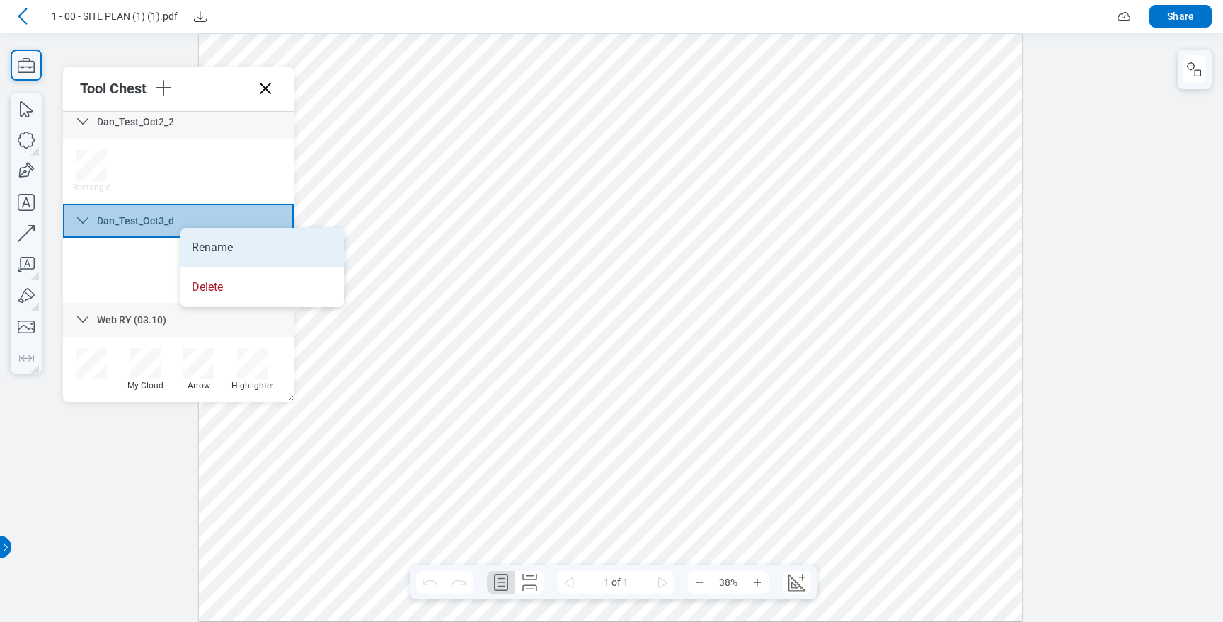
click at [204, 249] on li "Rename" at bounding box center [261, 248] width 163 height 40
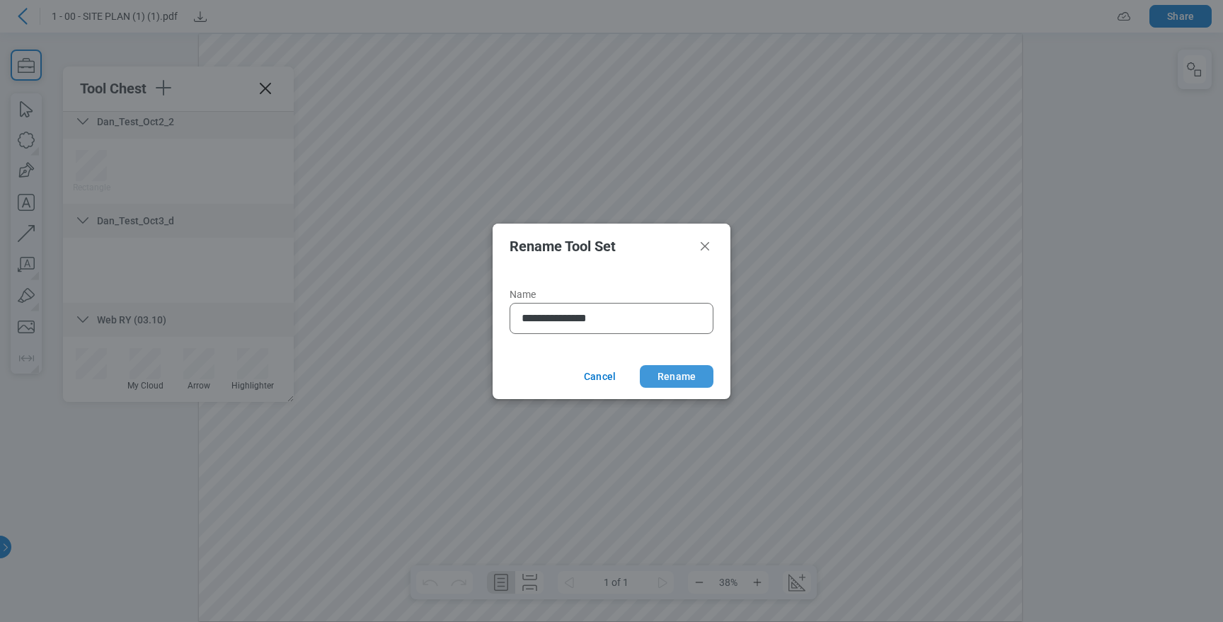
type input "**********"
click at [669, 371] on button "Rename" at bounding box center [677, 376] width 74 height 23
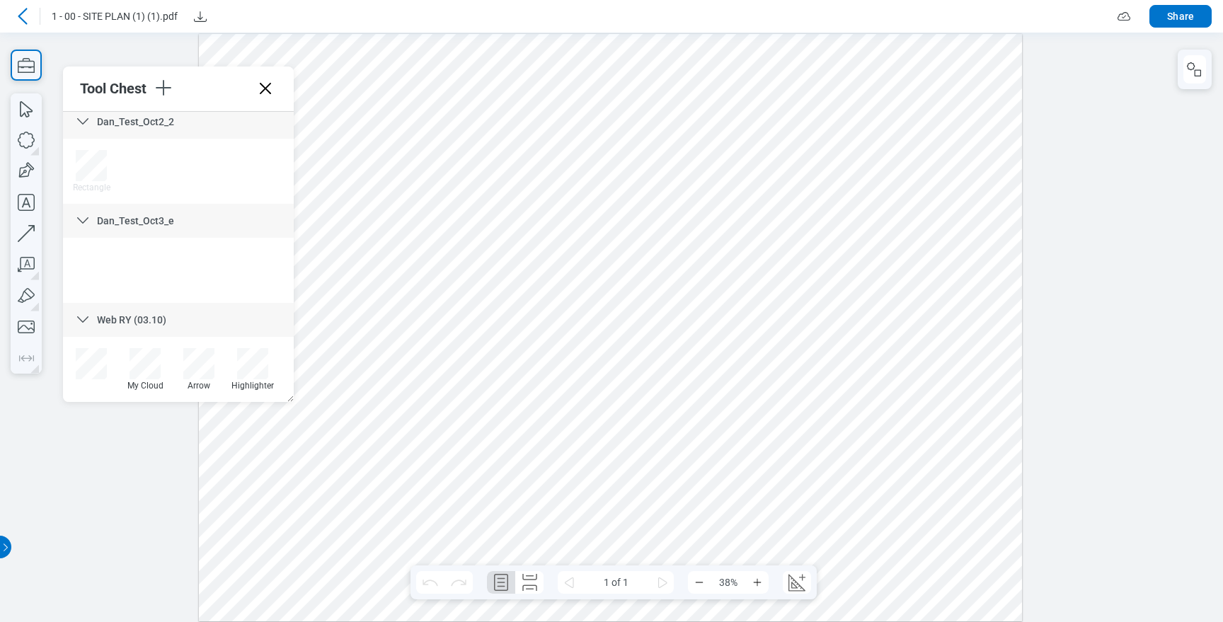
click at [190, 221] on div "Dan_Test_Oct3_e" at bounding box center [178, 221] width 231 height 34
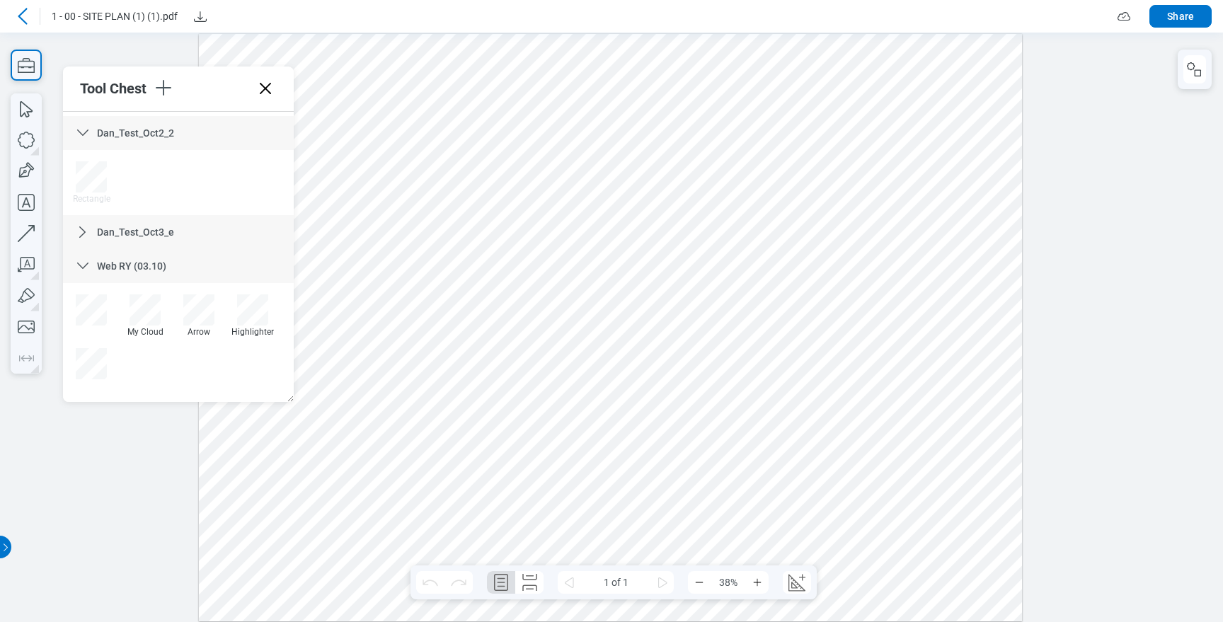
scroll to position [1895, 0]
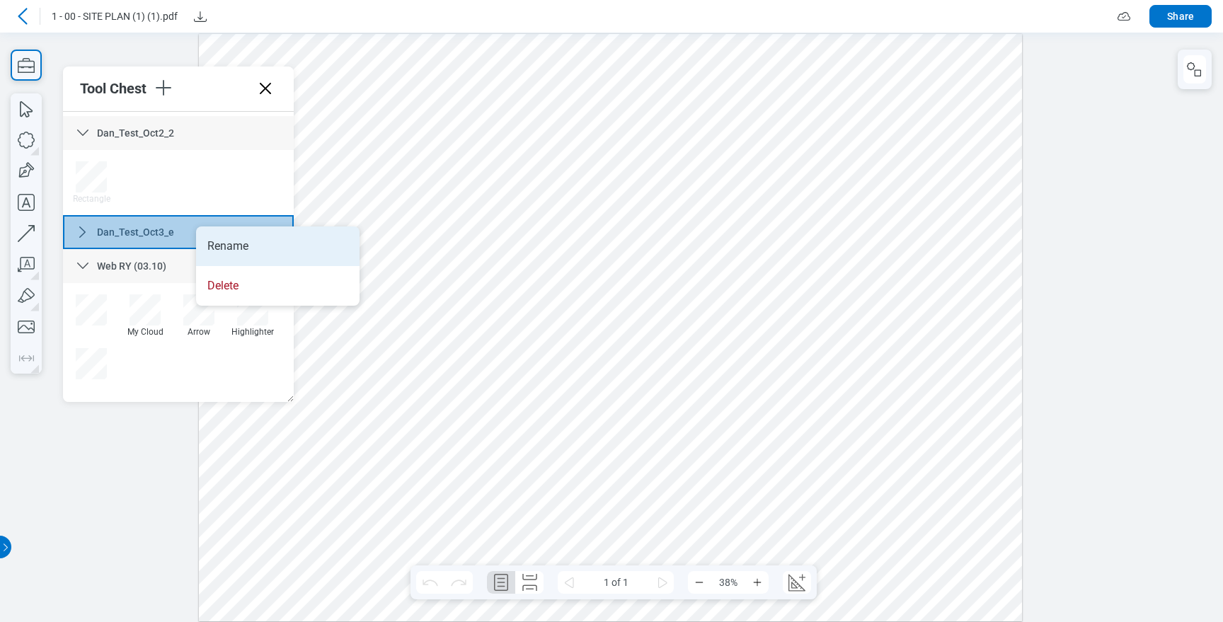
click at [216, 241] on li "Rename" at bounding box center [277, 246] width 163 height 40
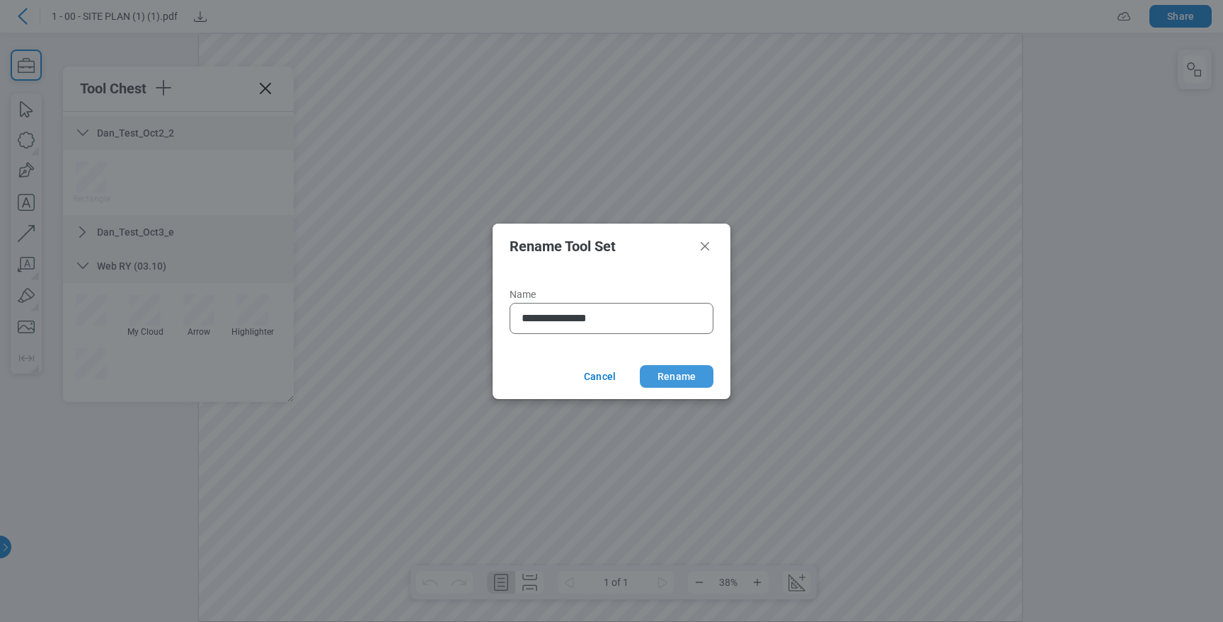
type input "**********"
click at [692, 373] on button "Rename" at bounding box center [677, 376] width 74 height 23
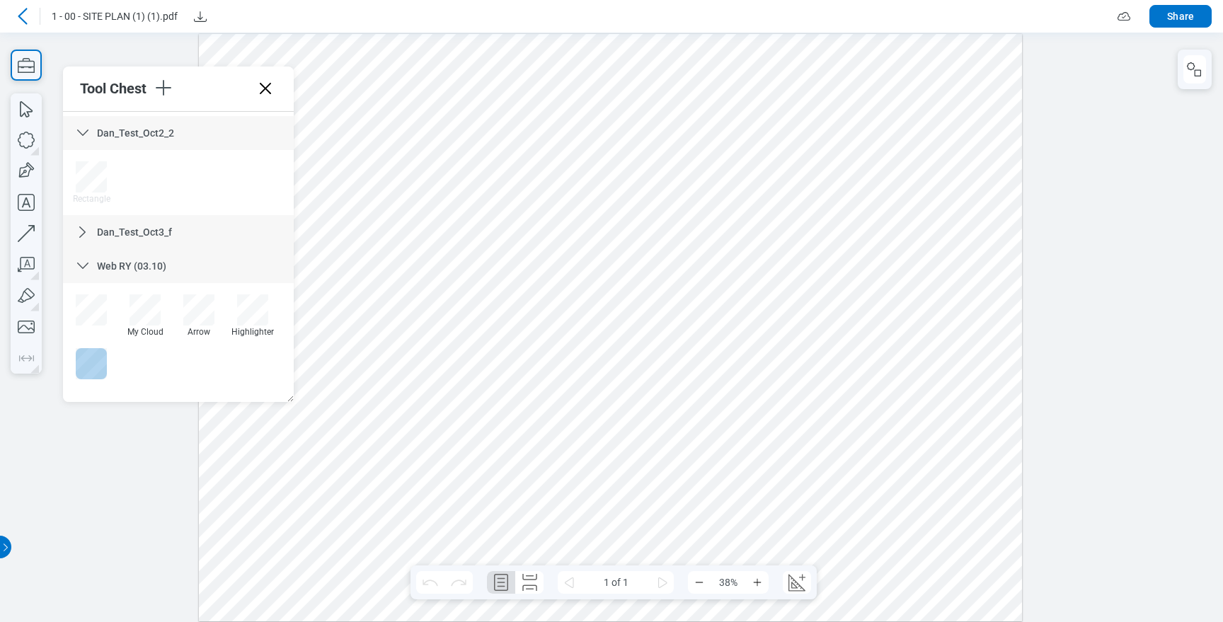
click at [93, 358] on div at bounding box center [91, 363] width 31 height 31
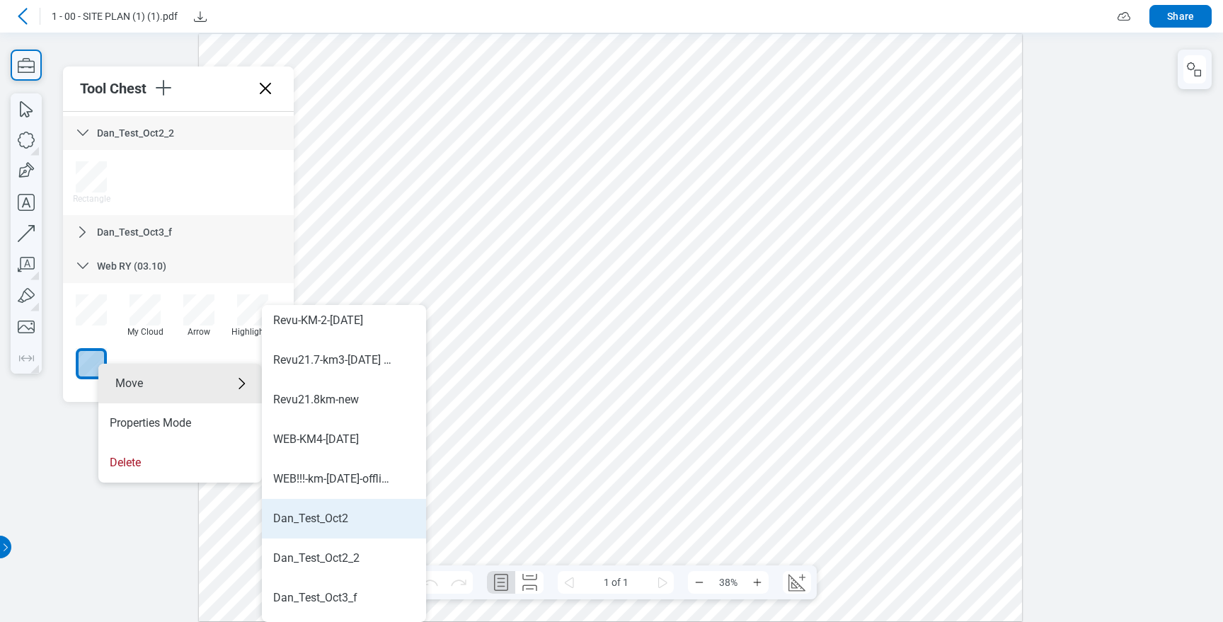
scroll to position [832, 0]
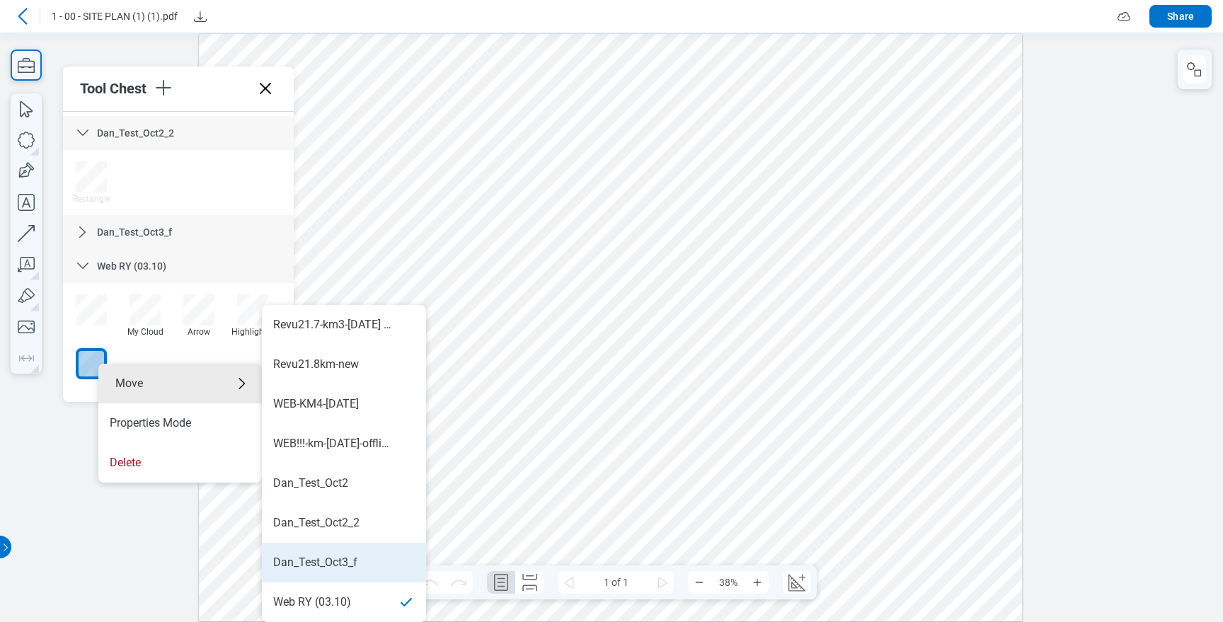
click at [338, 567] on div "Dan_Test_Oct3_f" at bounding box center [315, 563] width 84 height 16
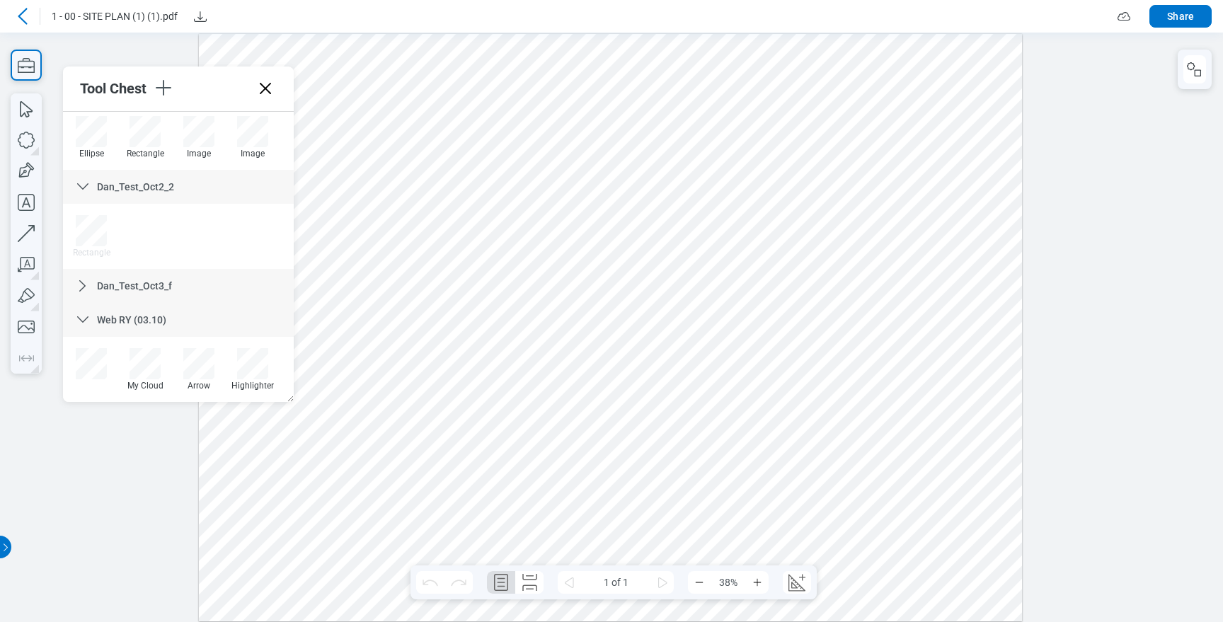
scroll to position [1841, 0]
click at [77, 285] on icon at bounding box center [82, 285] width 17 height 17
click at [33, 99] on icon "button" at bounding box center [26, 108] width 31 height 31
click at [419, 127] on div at bounding box center [610, 327] width 823 height 588
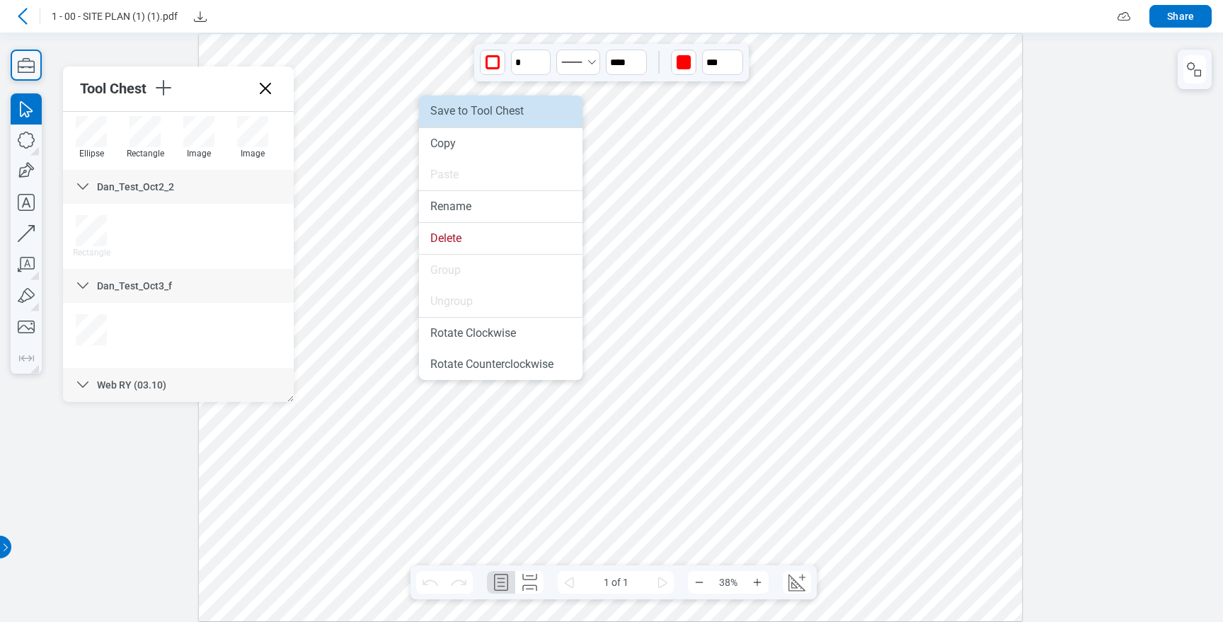
click at [451, 116] on li "Save to Tool Chest" at bounding box center [500, 111] width 163 height 31
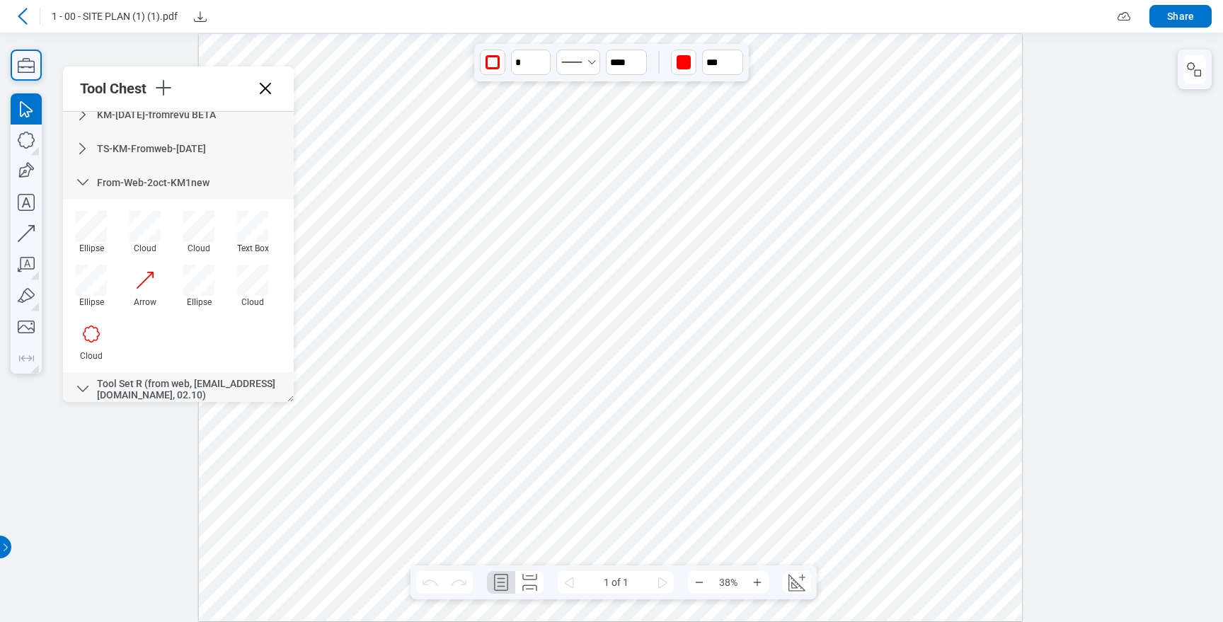
scroll to position [0, 0]
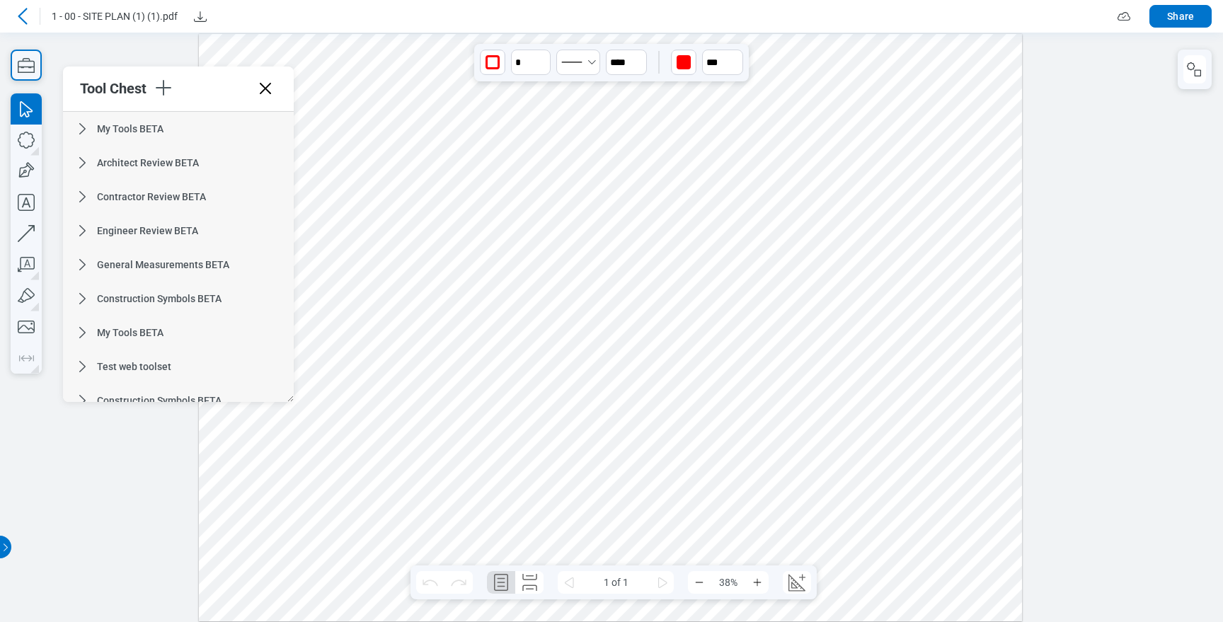
click at [158, 123] on span "My Tools BETA" at bounding box center [130, 128] width 67 height 11
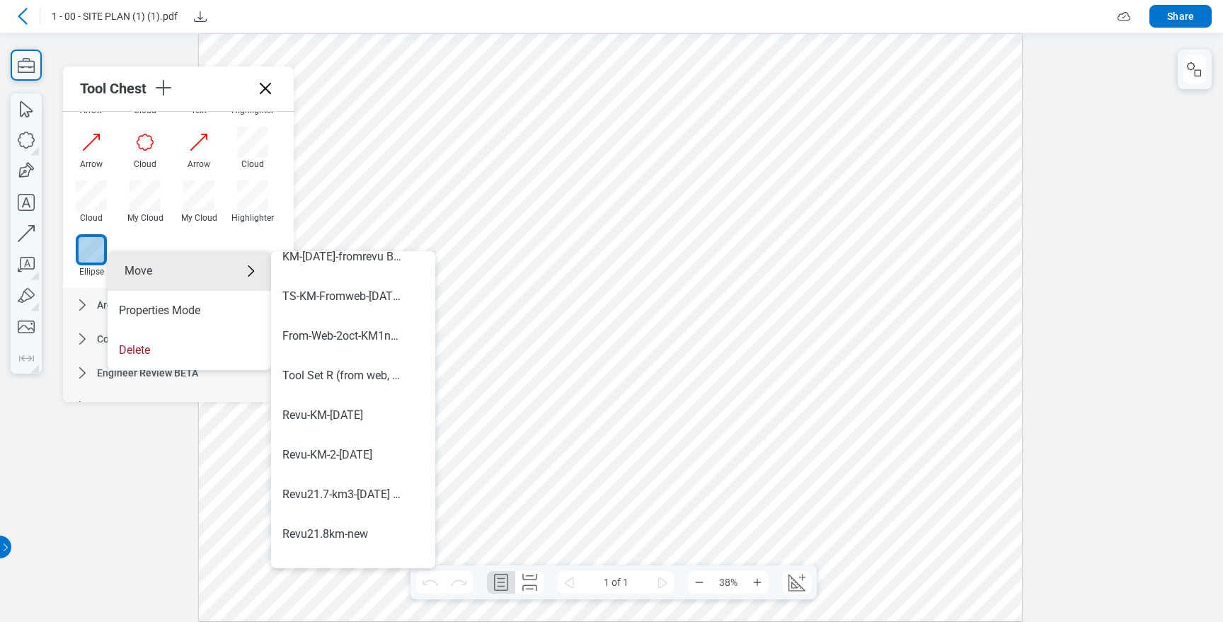
scroll to position [832, 0]
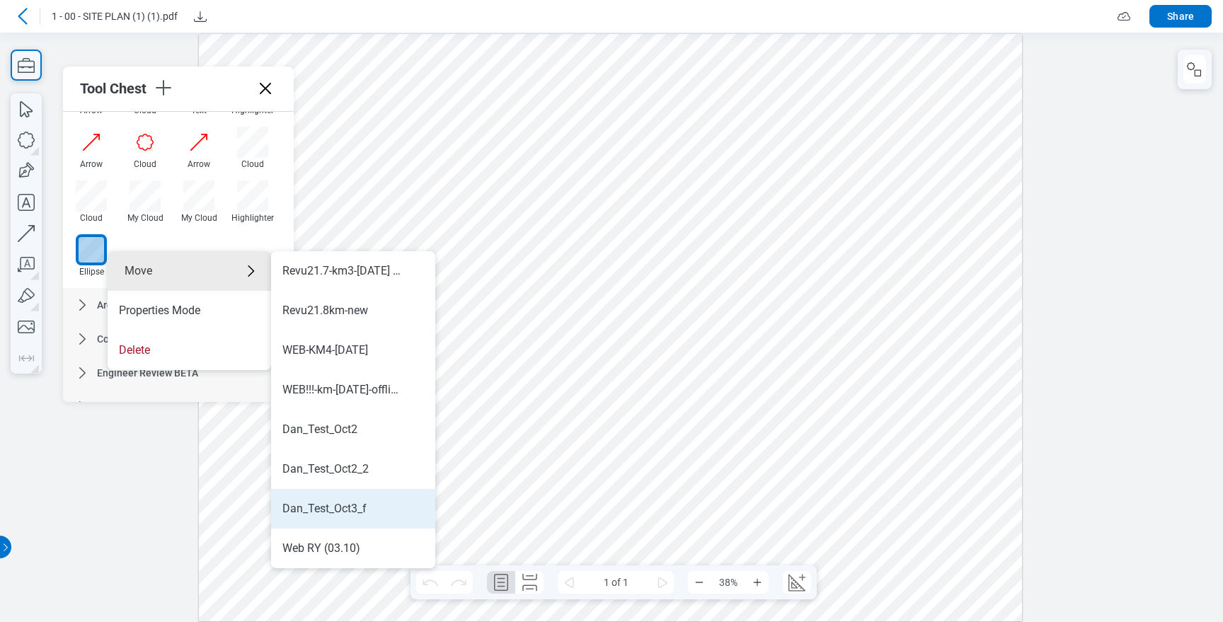
click at [361, 497] on li "Dan_Test_Oct3_f" at bounding box center [353, 509] width 164 height 40
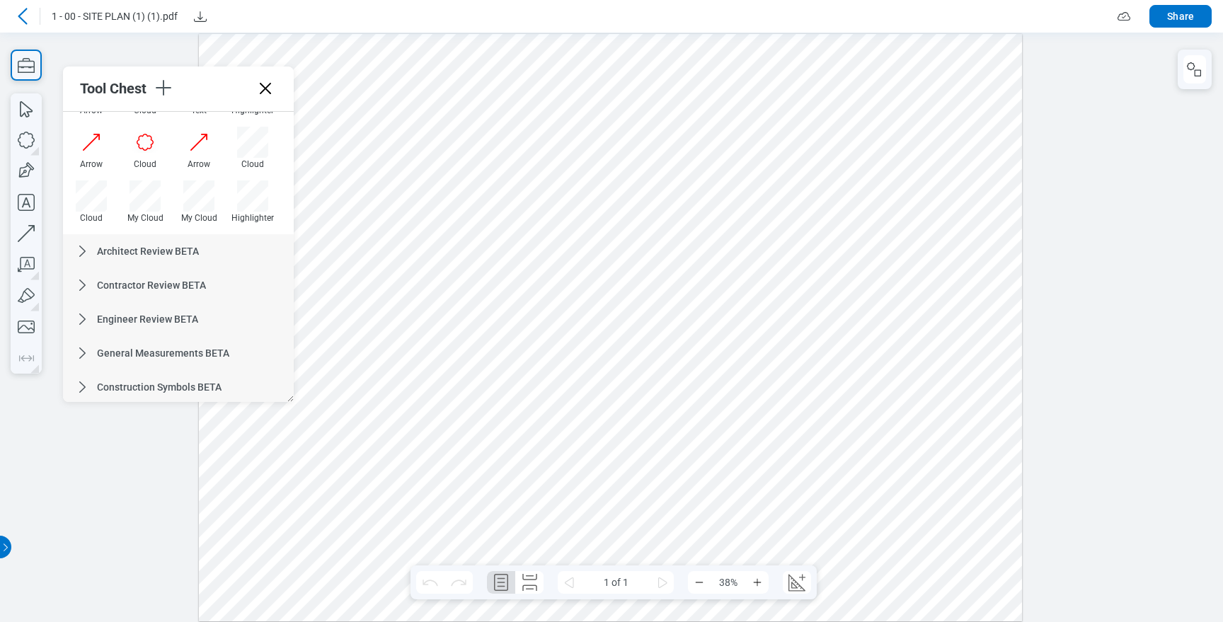
click at [267, 91] on icon at bounding box center [265, 88] width 11 height 11
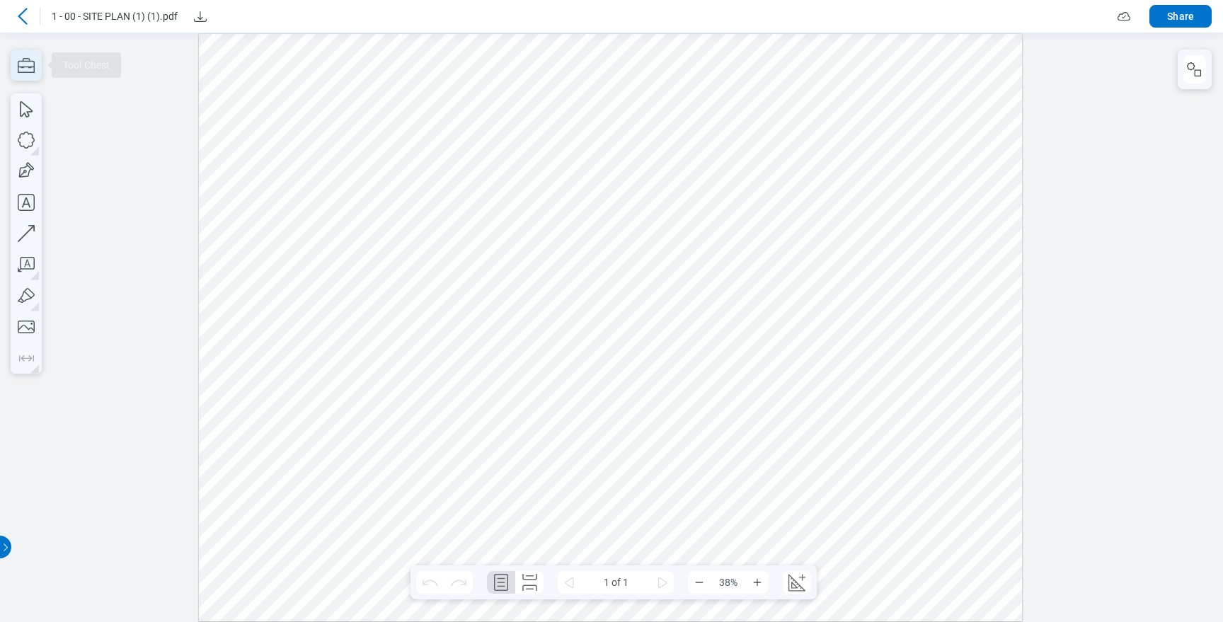
click at [23, 68] on icon "button" at bounding box center [26, 65] width 31 height 31
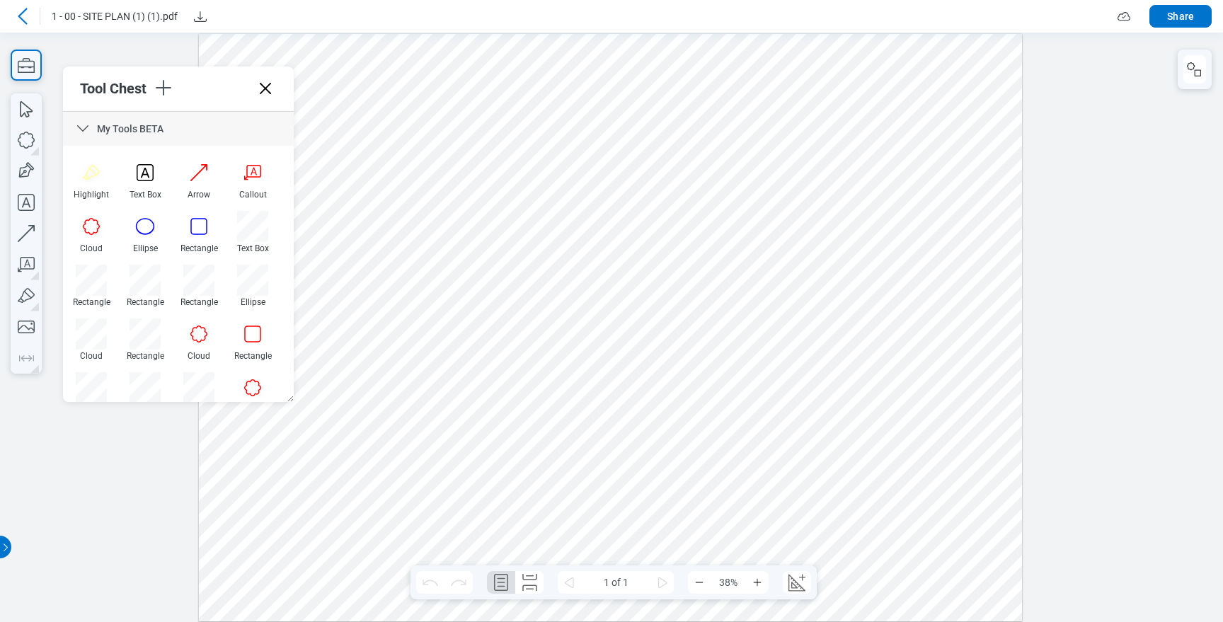
click at [86, 126] on icon at bounding box center [82, 128] width 11 height 6
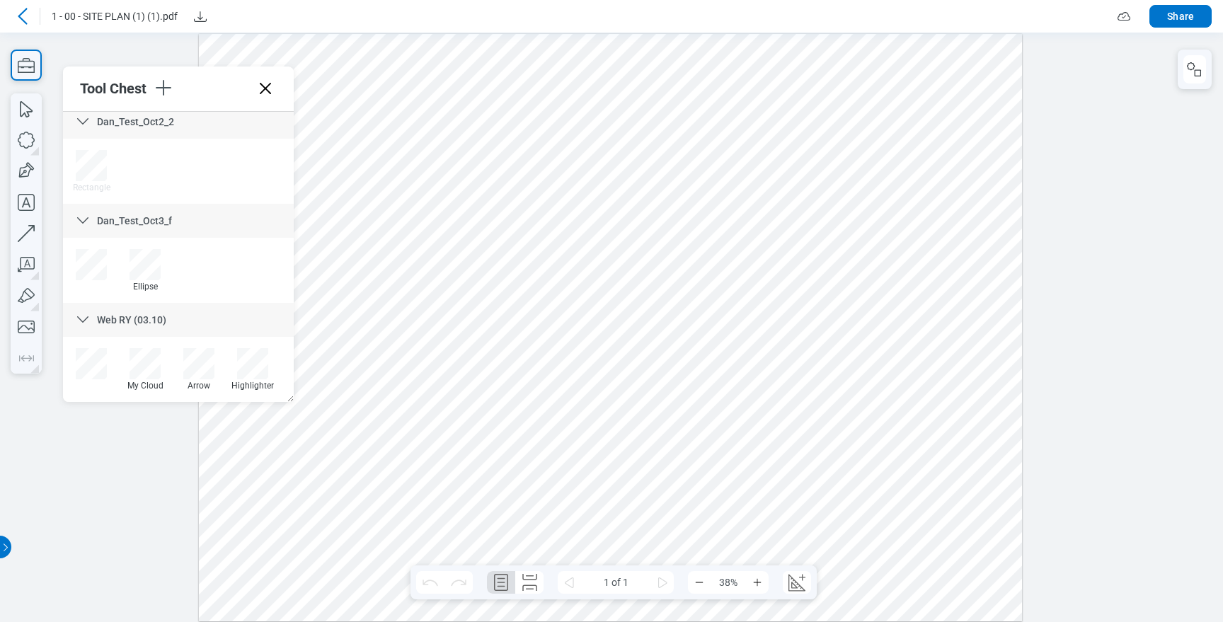
scroll to position [1904, 0]
click at [154, 277] on div at bounding box center [144, 266] width 31 height 31
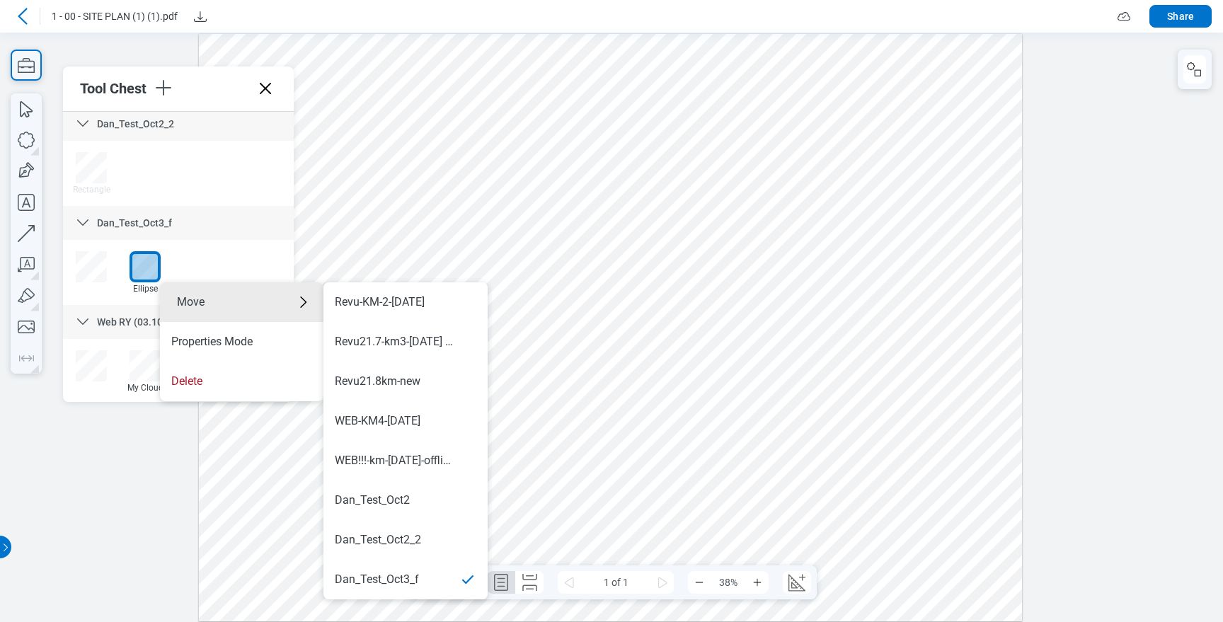
scroll to position [832, 0]
click at [391, 577] on div "Web RY (03.10)" at bounding box center [374, 580] width 78 height 16
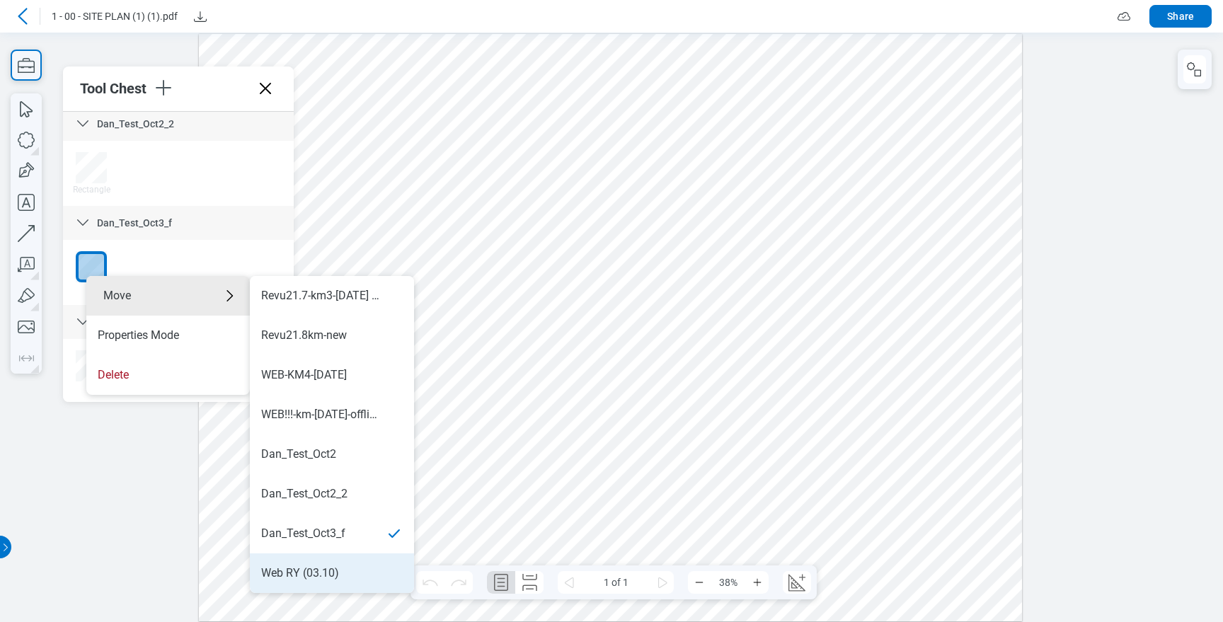
click at [301, 566] on div "Web RY (03.10)" at bounding box center [300, 573] width 78 height 16
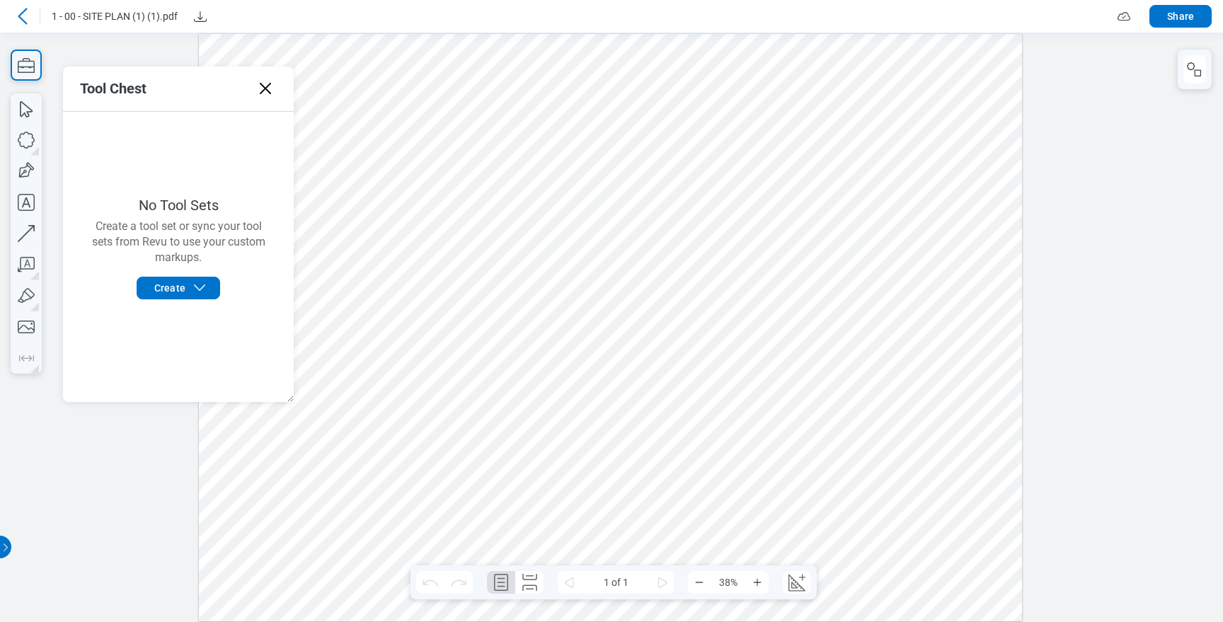
scroll to position [0, 0]
click at [261, 88] on icon at bounding box center [265, 88] width 23 height 23
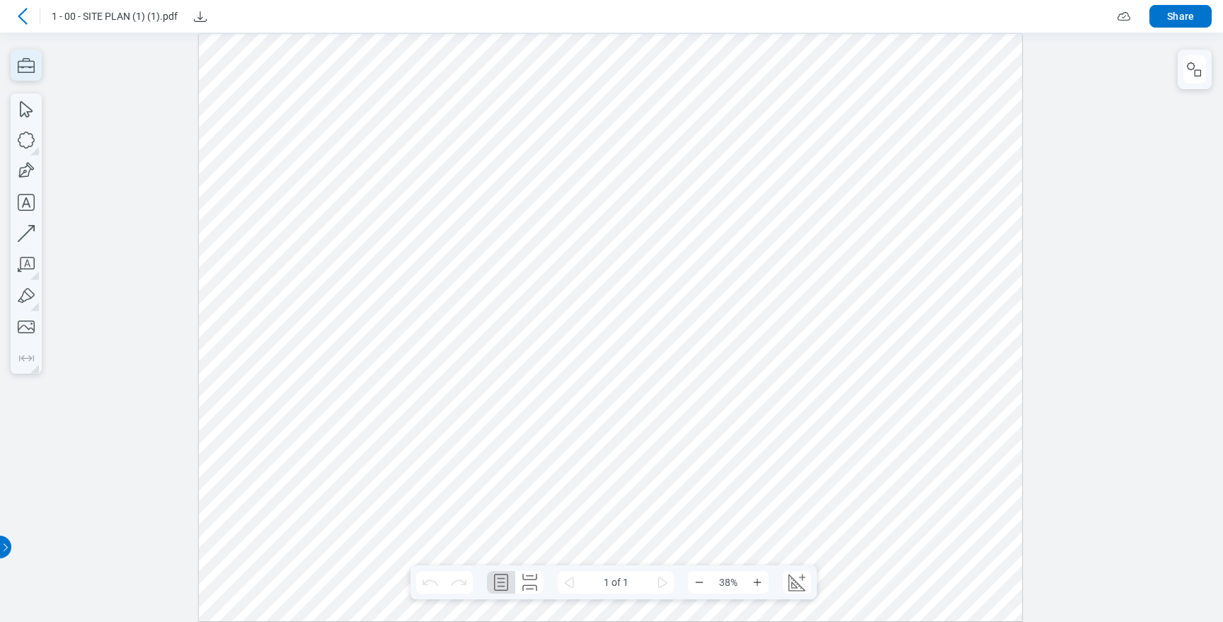
click at [33, 67] on icon "button" at bounding box center [26, 65] width 31 height 31
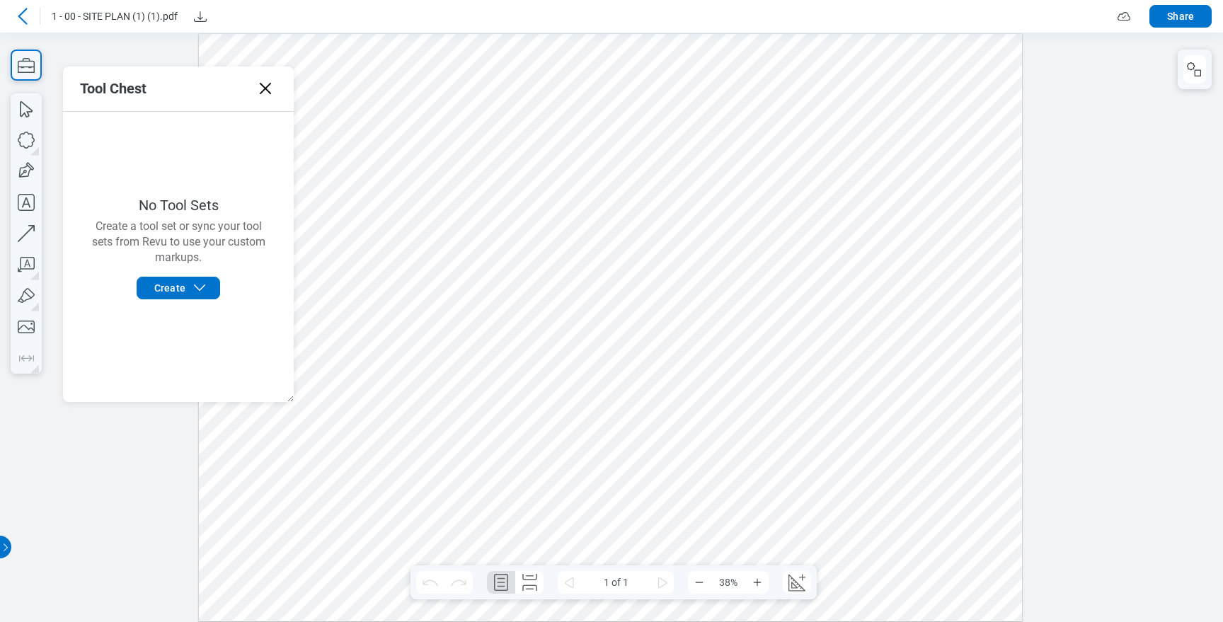
click at [270, 96] on icon at bounding box center [265, 88] width 23 height 23
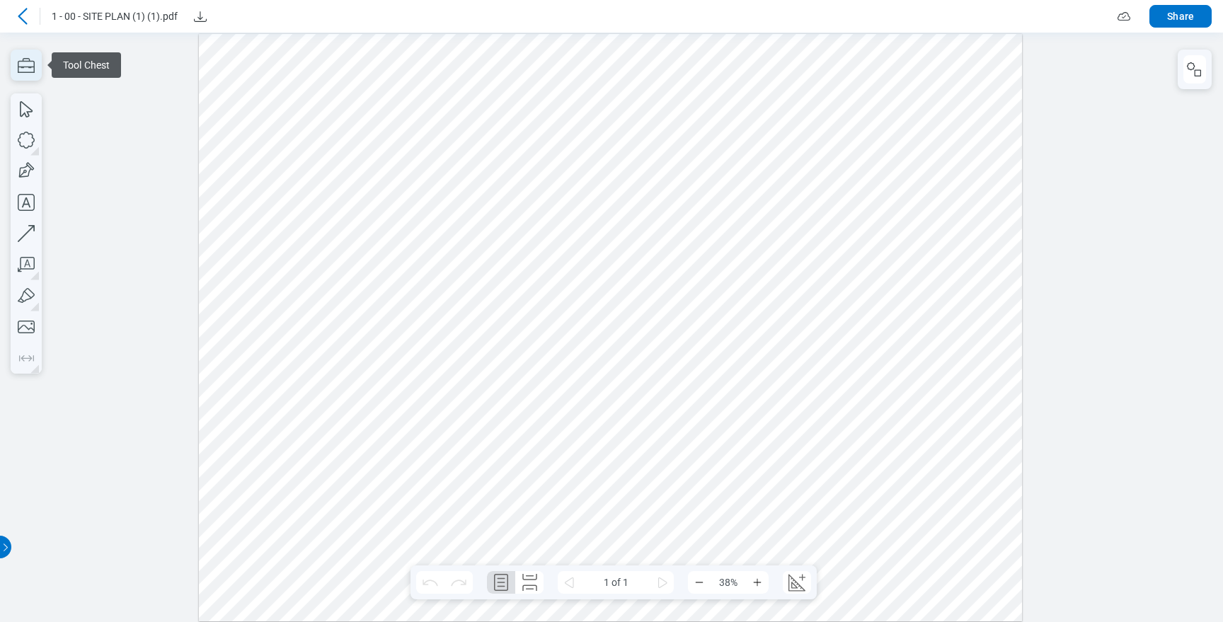
click at [33, 73] on icon "button" at bounding box center [26, 65] width 31 height 31
click at [32, 71] on icon "button" at bounding box center [26, 65] width 31 height 31
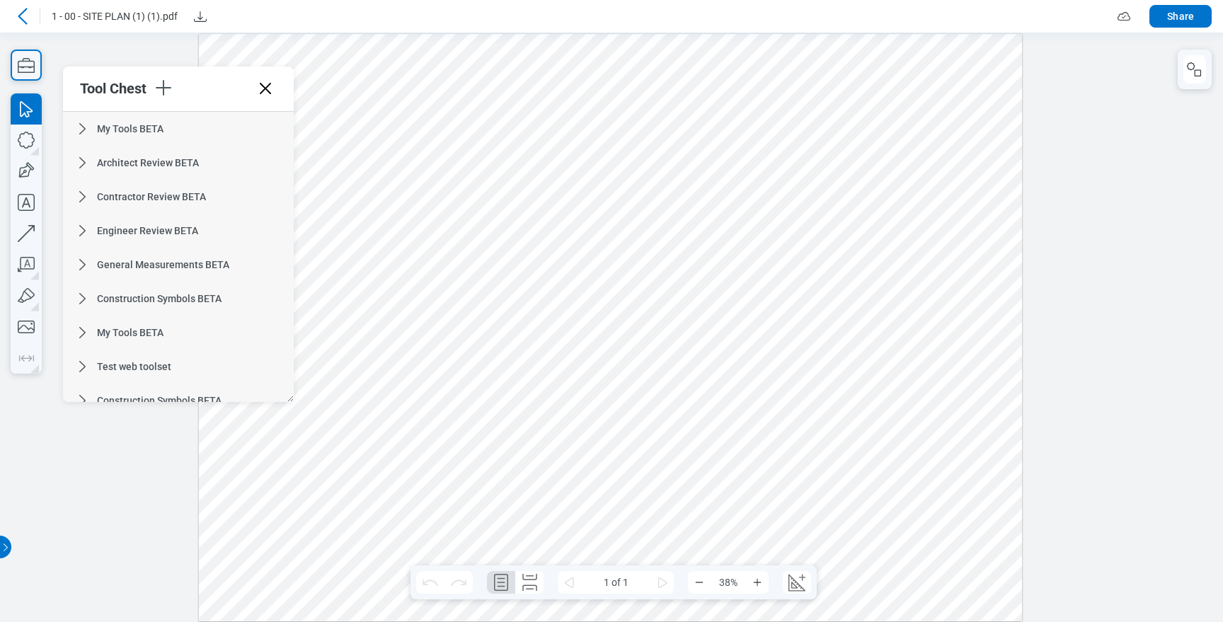
drag, startPoint x: 156, startPoint y: 282, endPoint x: 190, endPoint y: 146, distance: 139.2
click at [188, 151] on div "My Tools BETA Architect Review BETA Contractor Review BETA Engineer Review BETA…" at bounding box center [178, 257] width 231 height 290
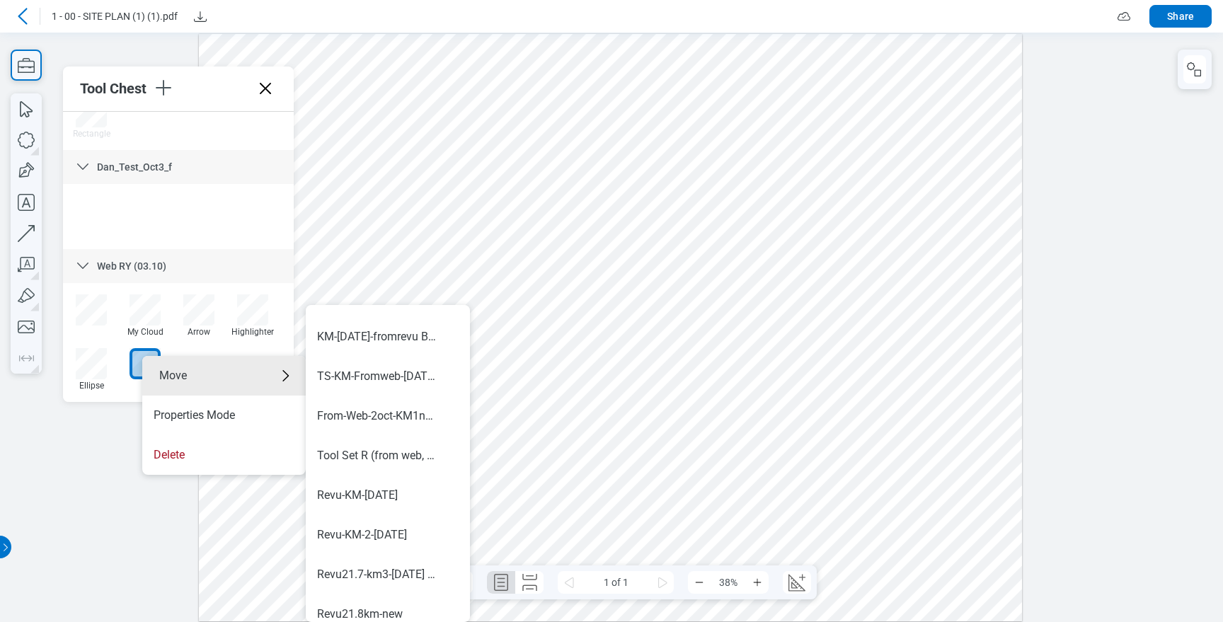
scroll to position [832, 0]
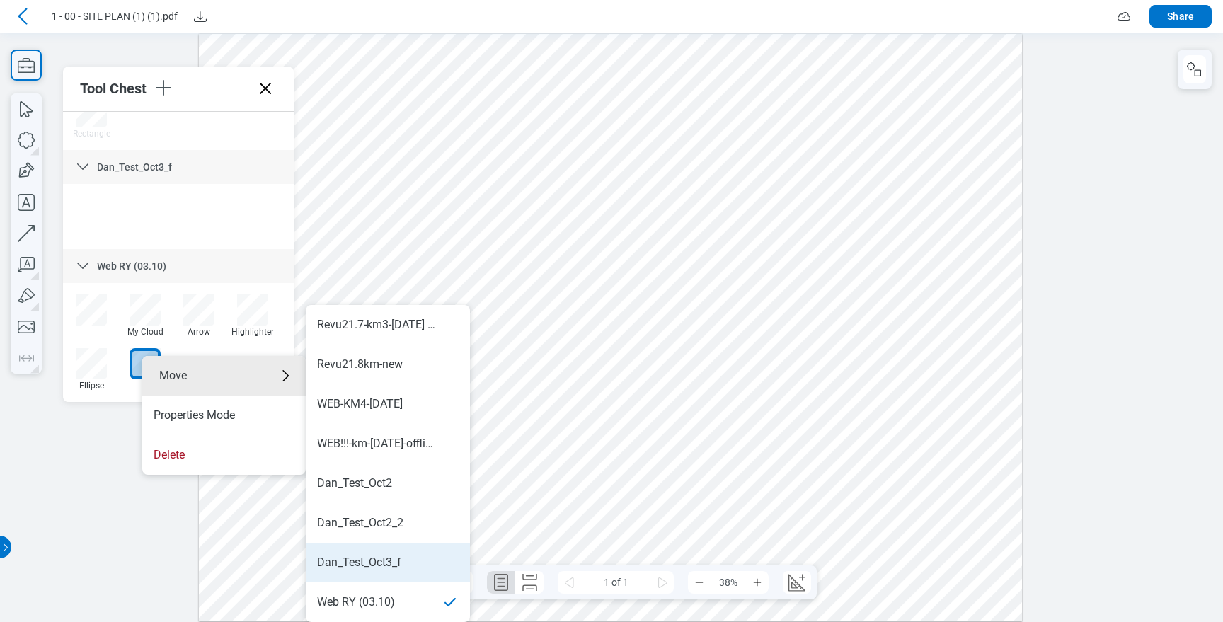
click at [374, 558] on div "Dan_Test_Oct3_f" at bounding box center [359, 563] width 84 height 16
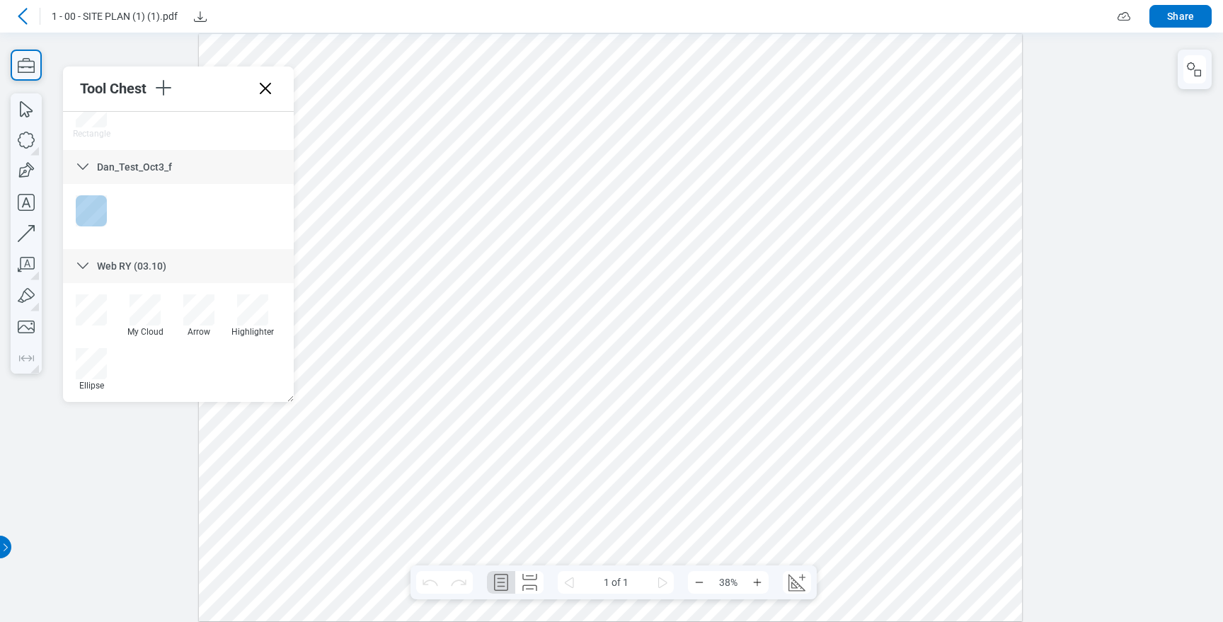
click at [92, 209] on div at bounding box center [91, 210] width 31 height 31
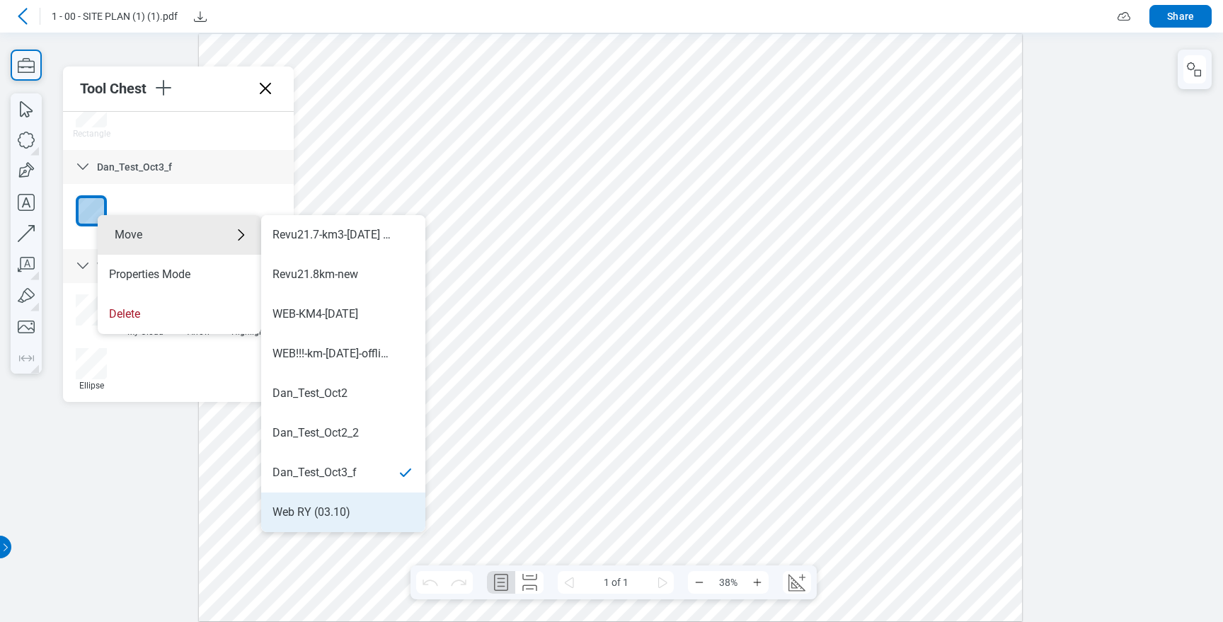
click at [349, 506] on div "Web RY (03.10)" at bounding box center [311, 512] width 78 height 16
